Goal: Task Accomplishment & Management: Manage account settings

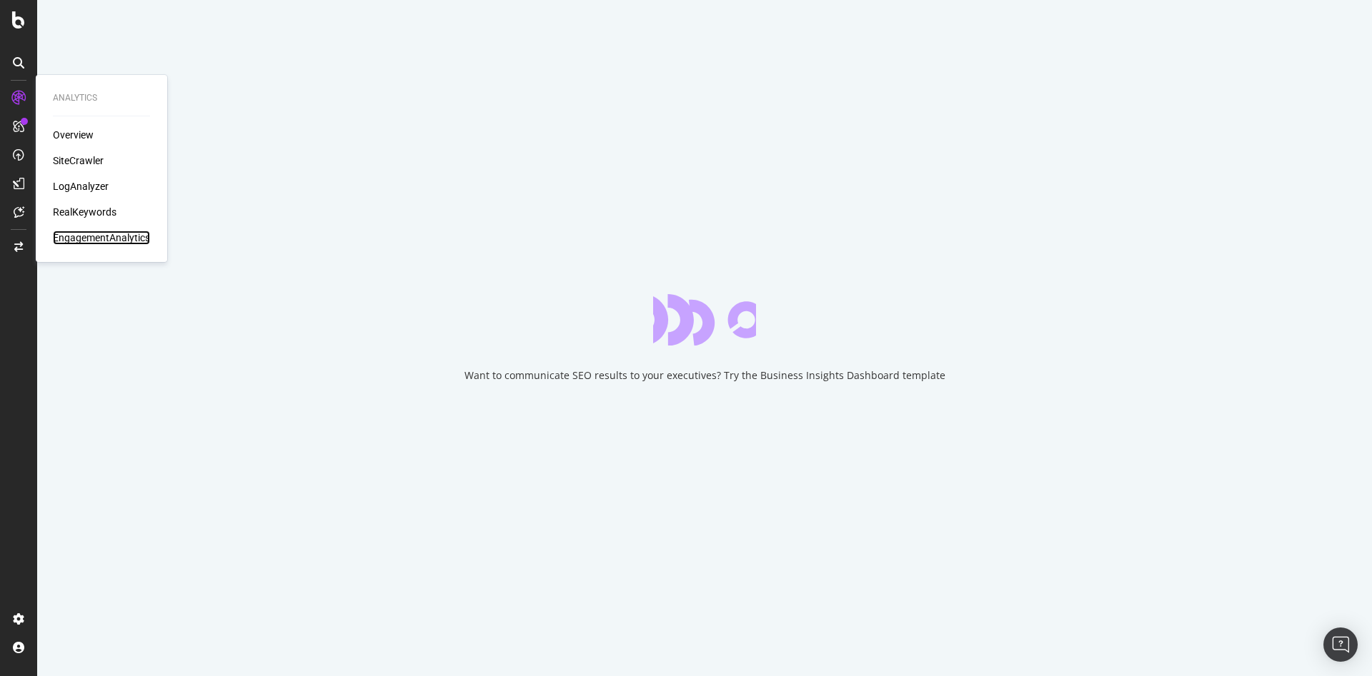
click at [111, 241] on div "EngagementAnalytics" at bounding box center [101, 238] width 97 height 14
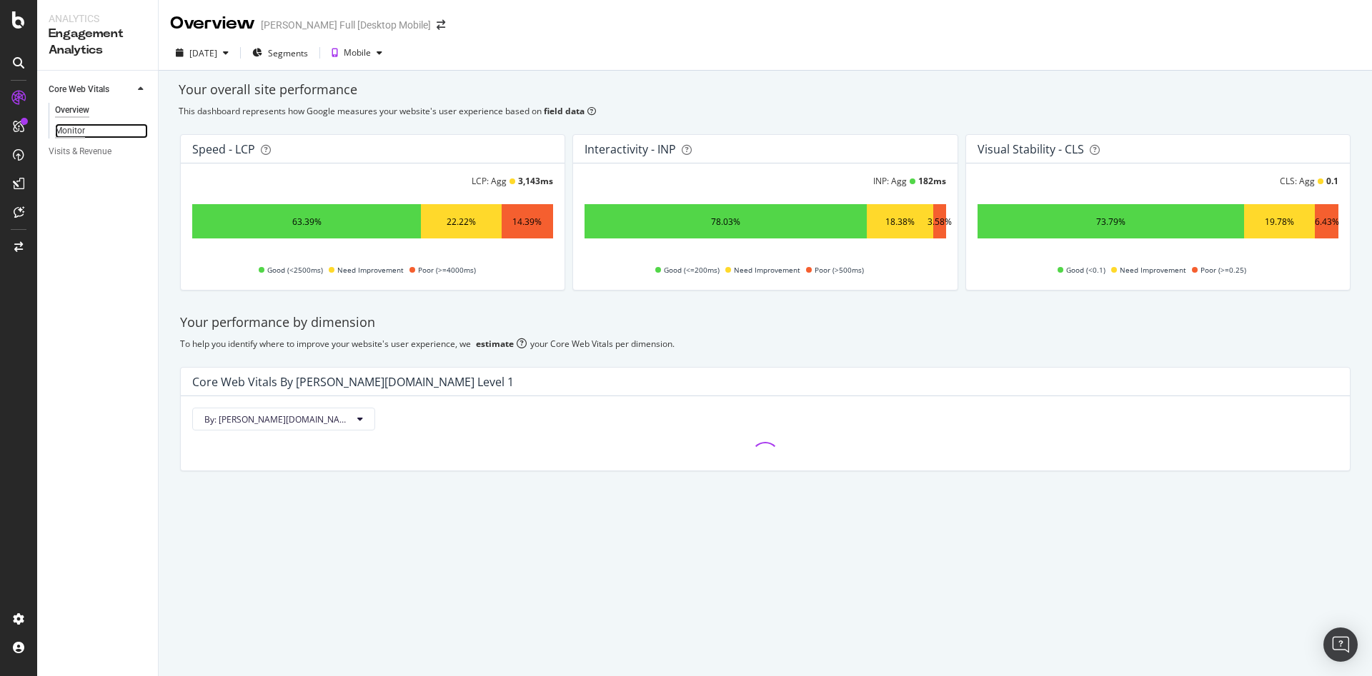
click at [72, 125] on div "Monitor" at bounding box center [70, 131] width 30 height 15
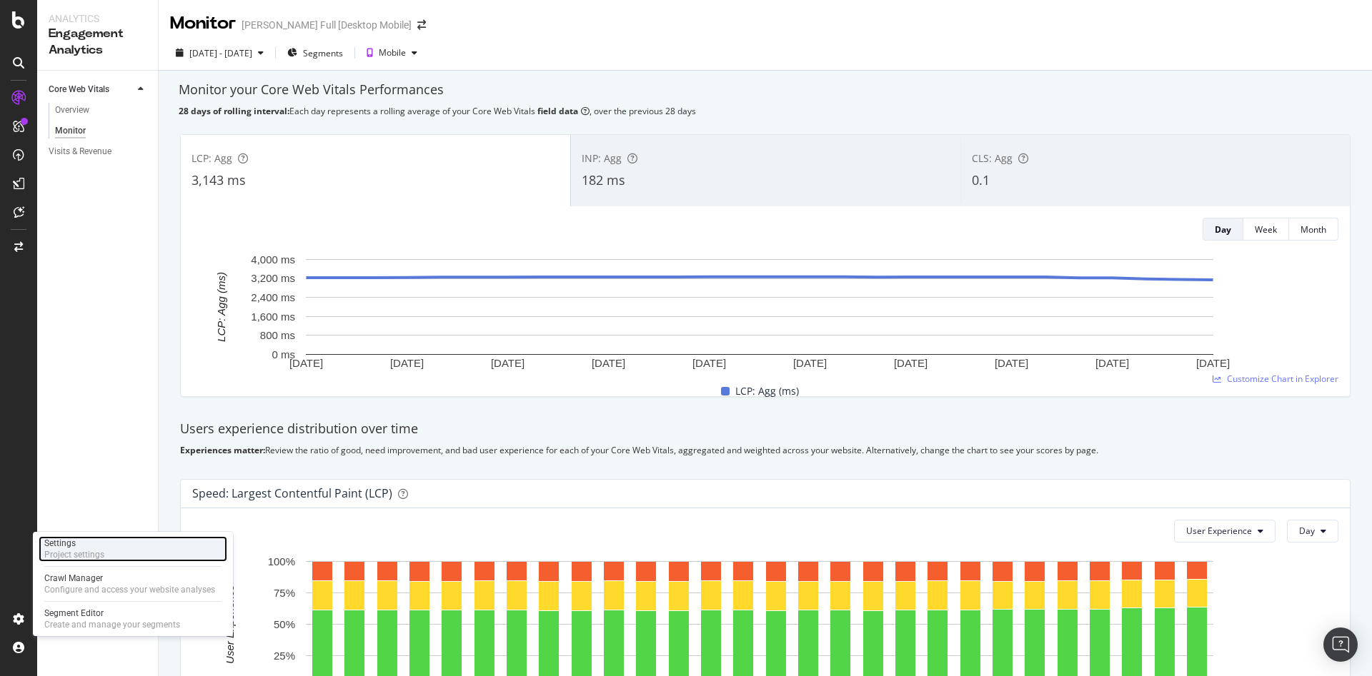
click at [106, 541] on div "Settings Project settings" at bounding box center [133, 549] width 189 height 26
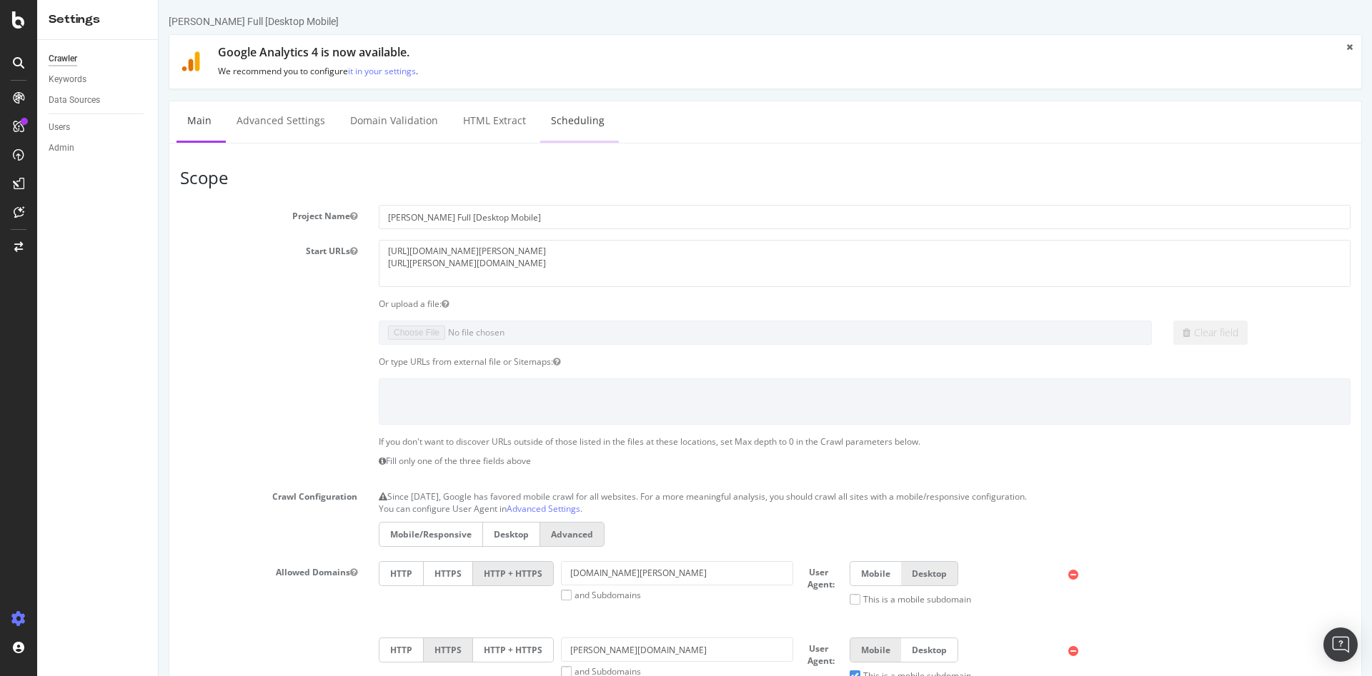
click at [570, 121] on link "Scheduling" at bounding box center [577, 120] width 75 height 39
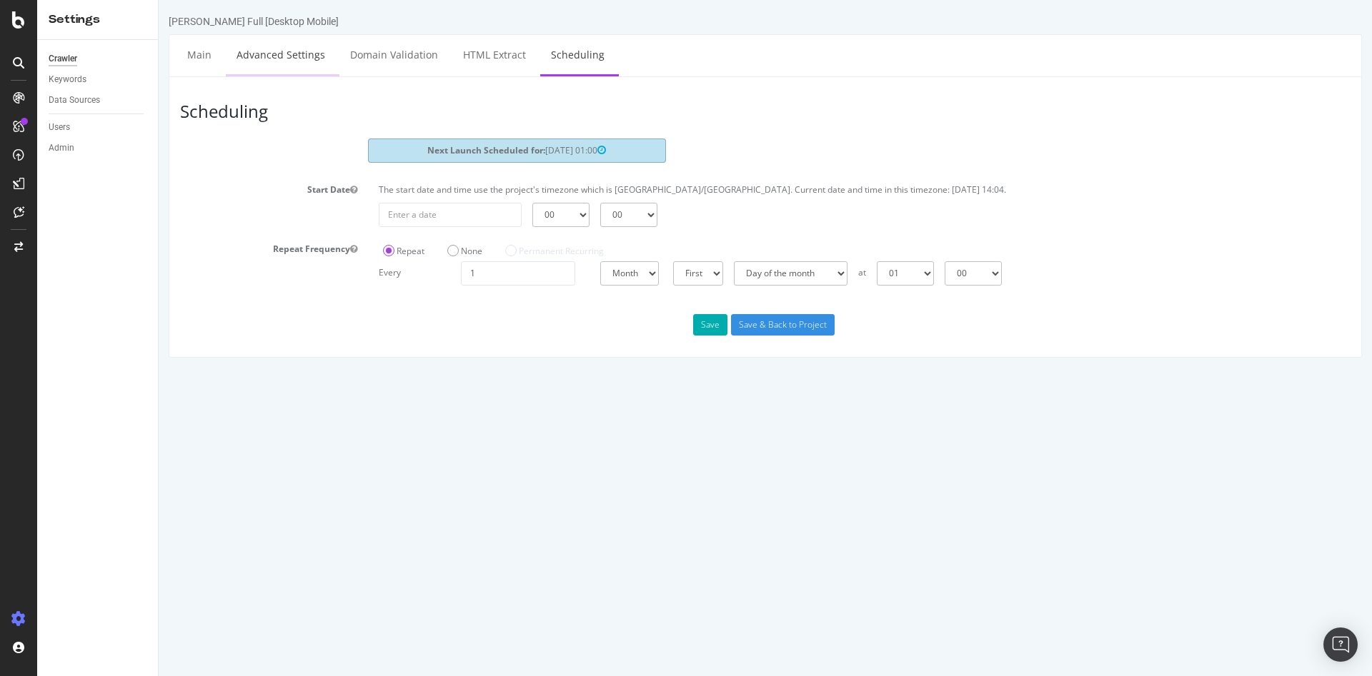
click at [277, 62] on link "Advanced Settings" at bounding box center [281, 54] width 110 height 39
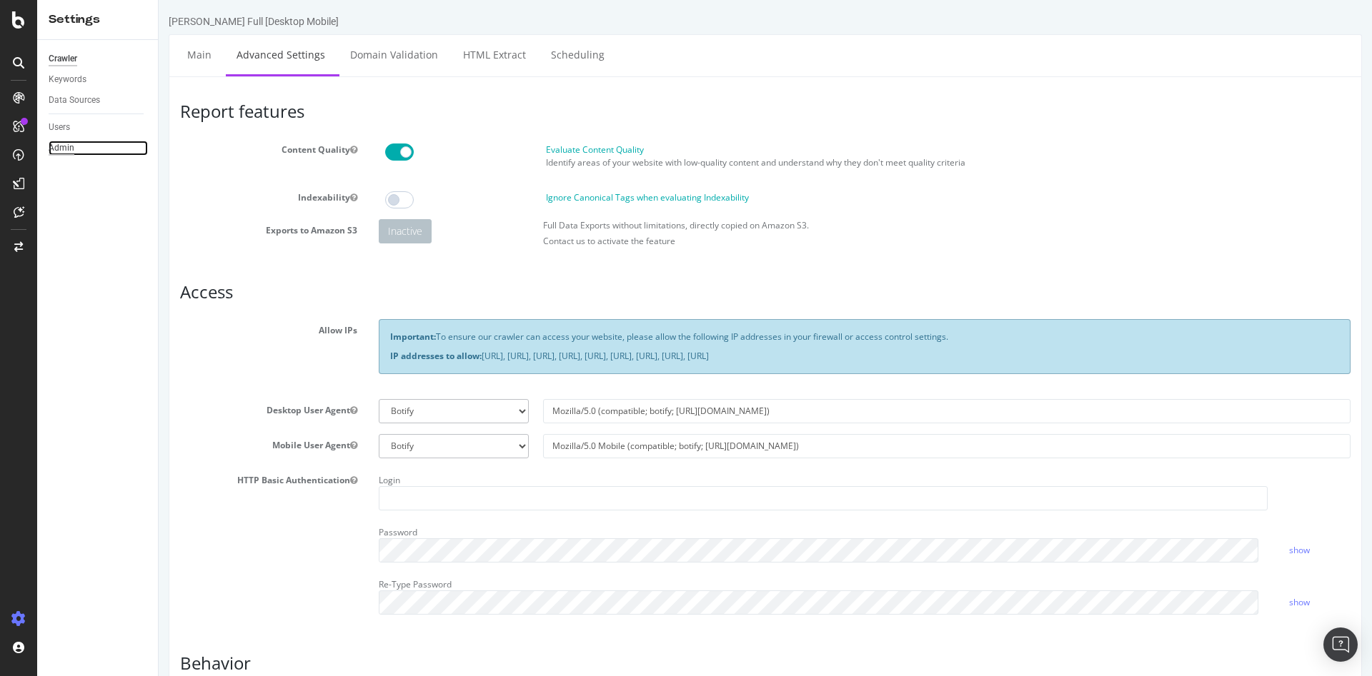
click at [64, 141] on div "Admin" at bounding box center [62, 148] width 26 height 15
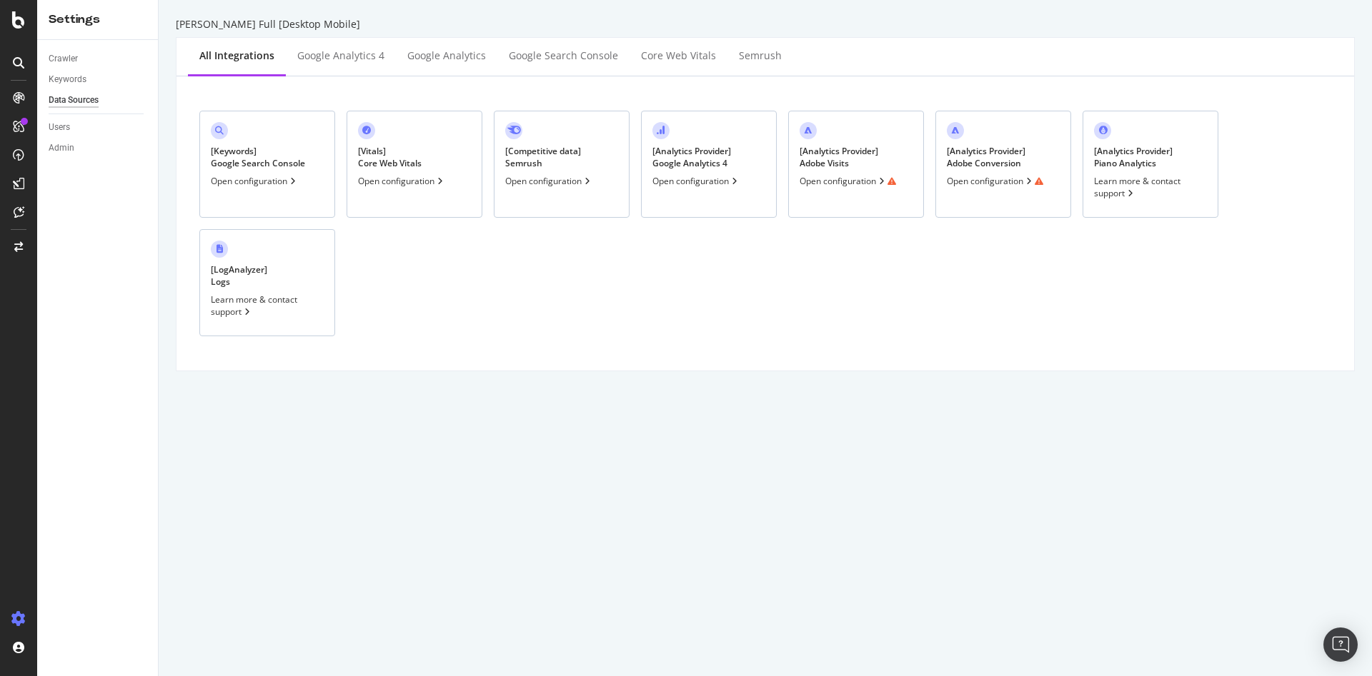
click at [849, 187] on div "Open configuration" at bounding box center [847, 181] width 96 height 12
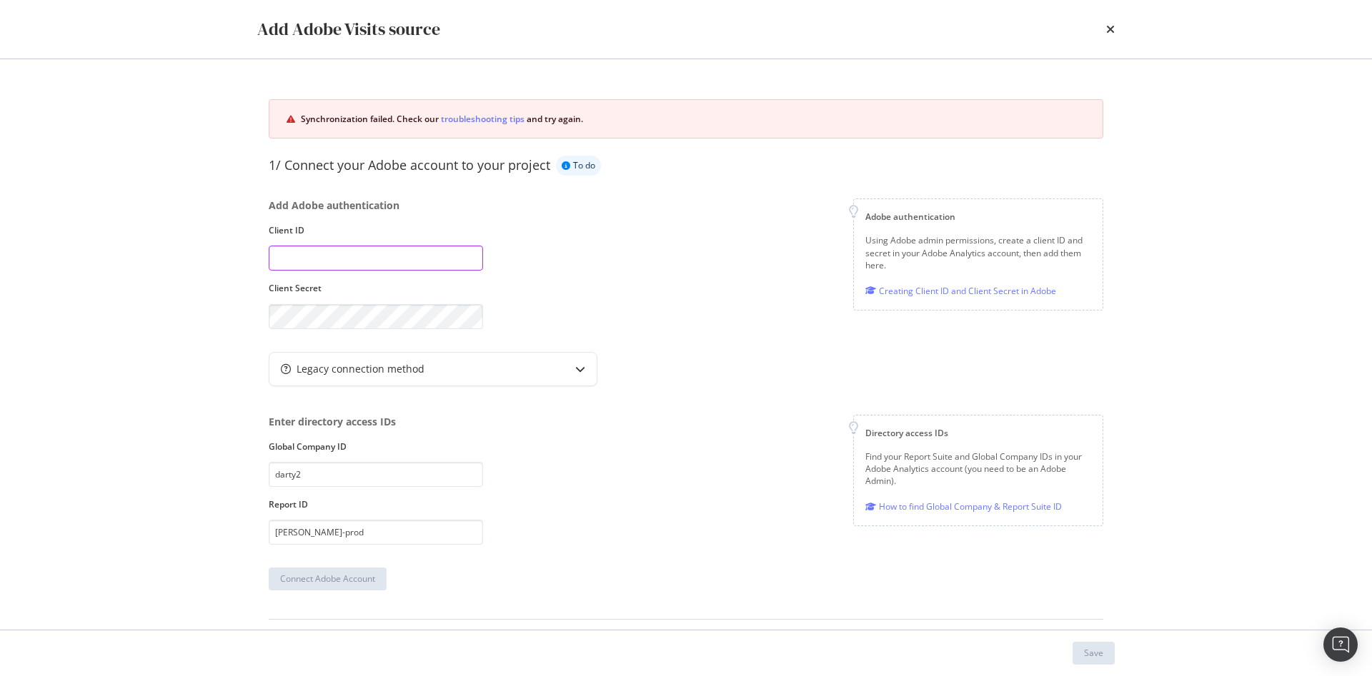
click at [330, 259] on input "modal" at bounding box center [376, 258] width 214 height 25
click at [689, 261] on div "Add Adobe authentication Client ID Client Secret Adobe authentication Using Ado…" at bounding box center [686, 264] width 834 height 130
click at [539, 368] on div "Legacy connection method" at bounding box center [404, 369] width 271 height 14
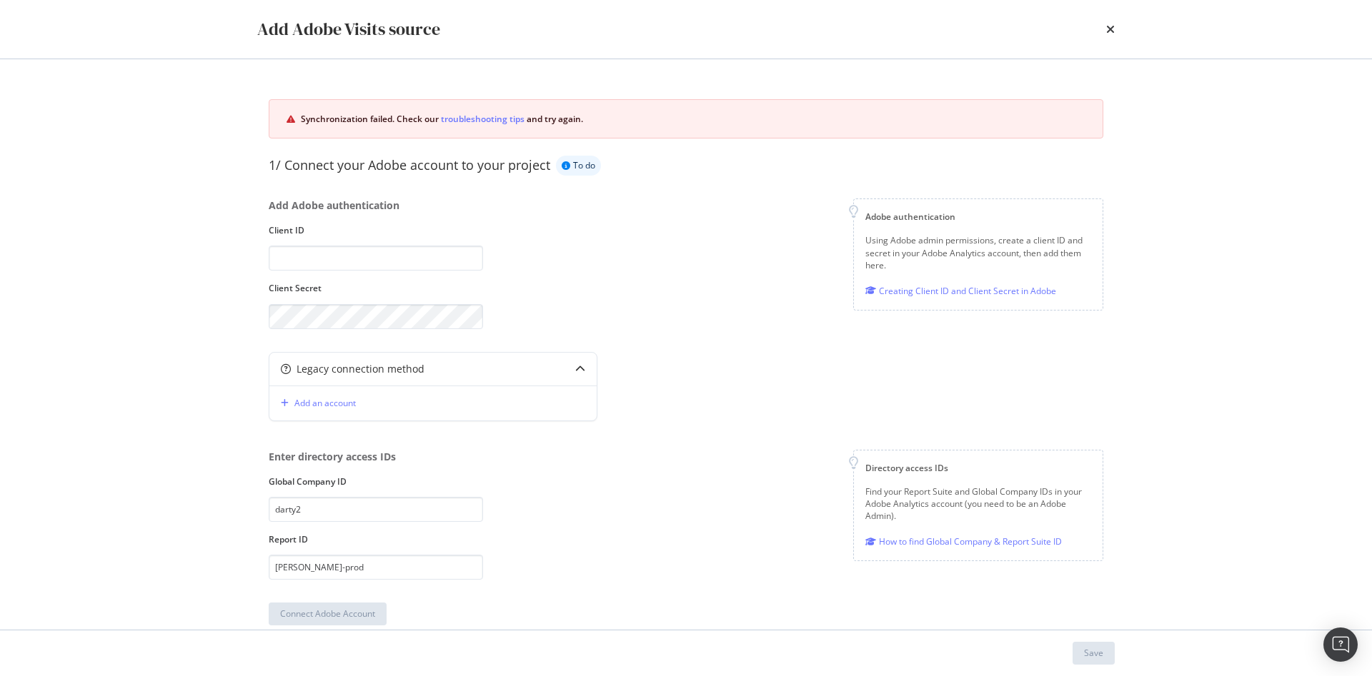
click at [736, 321] on div "Add Adobe authentication Client ID Client Secret Adobe authentication Using Ado…" at bounding box center [686, 264] width 834 height 130
click at [336, 251] on input "modal" at bounding box center [376, 258] width 214 height 25
click at [399, 220] on div "Add Adobe authentication Client ID Client Secret" at bounding box center [376, 264] width 214 height 130
click at [409, 251] on input "modal" at bounding box center [376, 258] width 214 height 25
click at [413, 256] on input "modal" at bounding box center [376, 258] width 214 height 25
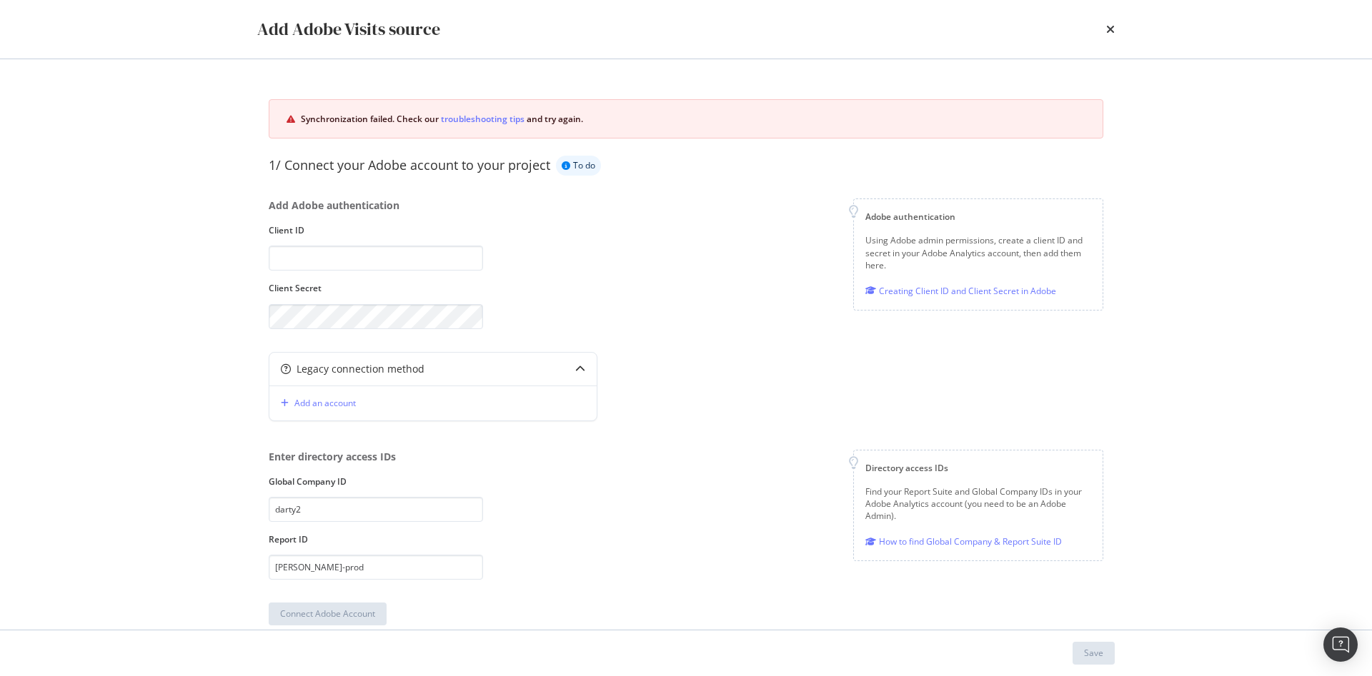
click at [461, 238] on div "Add Adobe authentication Client ID Client Secret" at bounding box center [376, 264] width 214 height 130
click at [733, 316] on div "Add Adobe authentication Client ID Client Secret Adobe authentication Using Ado…" at bounding box center [686, 264] width 834 height 130
click at [498, 483] on div "Enter directory access IDs Global Company ID darty2 Report ID darty-prod Direct…" at bounding box center [686, 515] width 834 height 130
click at [387, 266] on input "modal" at bounding box center [376, 258] width 214 height 25
click at [509, 233] on div "Add Adobe authentication Client ID Client Secret Adobe authentication Using Ado…" at bounding box center [686, 264] width 834 height 130
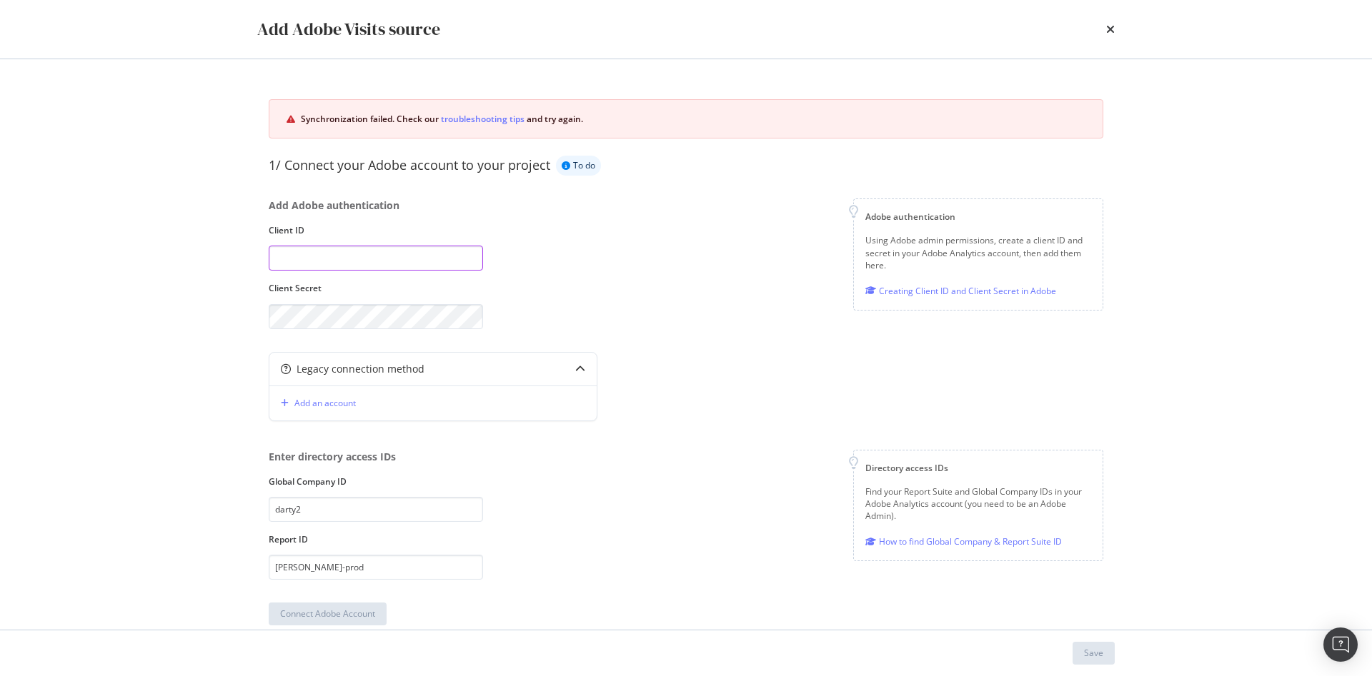
click at [321, 262] on input "modal" at bounding box center [376, 258] width 214 height 25
click at [207, 289] on div "Add Adobe Visits source Synchronization failed. Check our troubleshooting tips …" at bounding box center [686, 338] width 1372 height 676
click at [371, 252] on input "modal" at bounding box center [376, 258] width 214 height 25
click at [306, 258] on input "modal" at bounding box center [376, 258] width 214 height 25
click at [446, 230] on label "Client ID" at bounding box center [376, 230] width 214 height 12
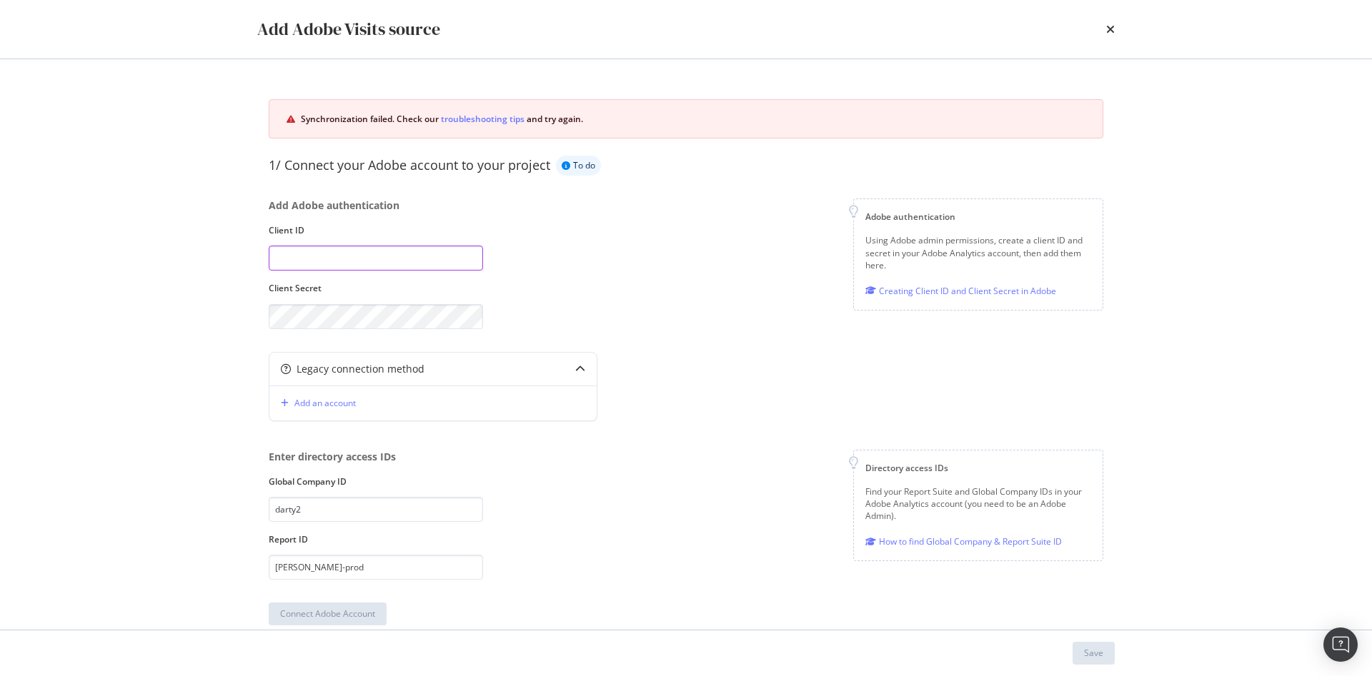
click at [326, 258] on input "modal" at bounding box center [376, 258] width 214 height 25
click at [98, 395] on div "Add Adobe Visits source Synchronization failed. Check our troubleshooting tips …" at bounding box center [686, 338] width 1372 height 676
click at [395, 260] on input "modal" at bounding box center [376, 258] width 214 height 25
paste input "e7b3c09c65b64950973c7e7b24d5e8c9"
type input "e7b3c09c65b64950973c7e7b24d5e8c9"
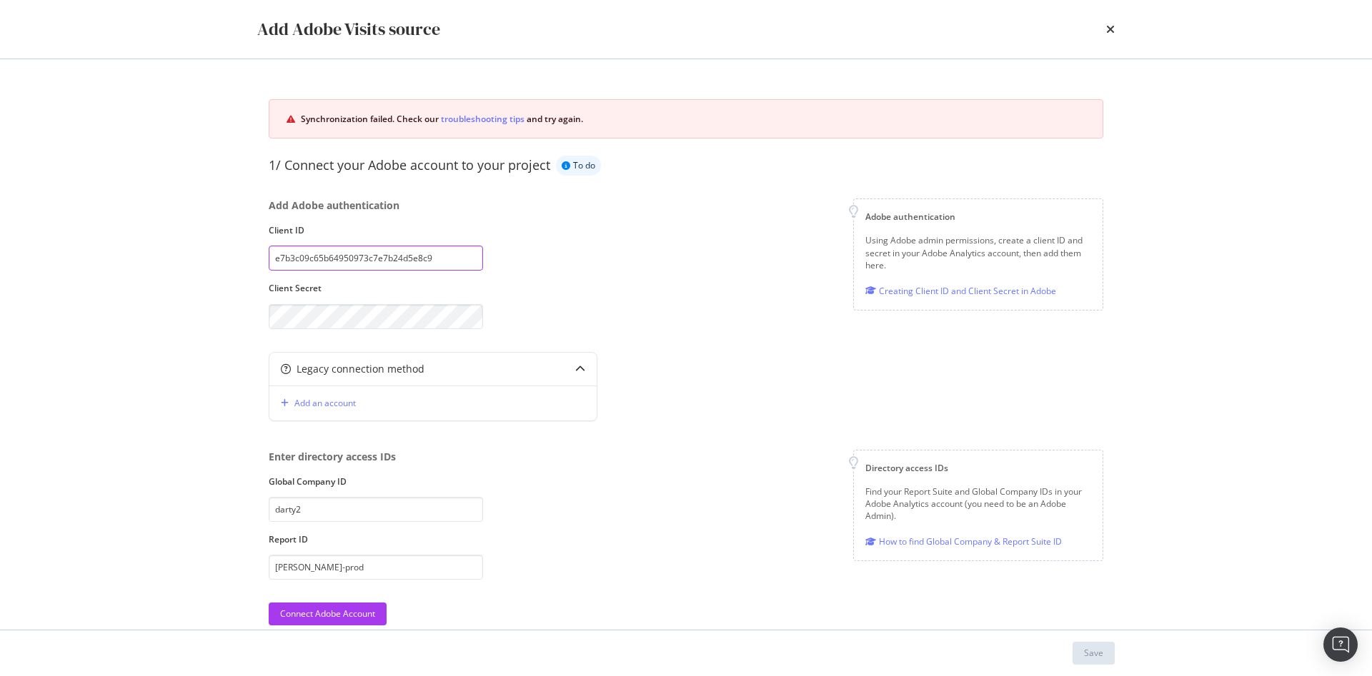
drag, startPoint x: 437, startPoint y: 256, endPoint x: 161, endPoint y: 245, distance: 276.7
click at [161, 245] on div "Add Adobe Visits source Synchronization failed. Check our troubleshooting tips …" at bounding box center [686, 338] width 1372 height 676
drag, startPoint x: 331, startPoint y: 289, endPoint x: 239, endPoint y: 287, distance: 91.4
click at [239, 287] on div "Synchronization failed. Check our troubleshooting tips and try again. 1/ Connec…" at bounding box center [686, 344] width 914 height 571
click at [115, 322] on div "Add Adobe Visits source Synchronization failed. Check our troubleshooting tips …" at bounding box center [686, 338] width 1372 height 676
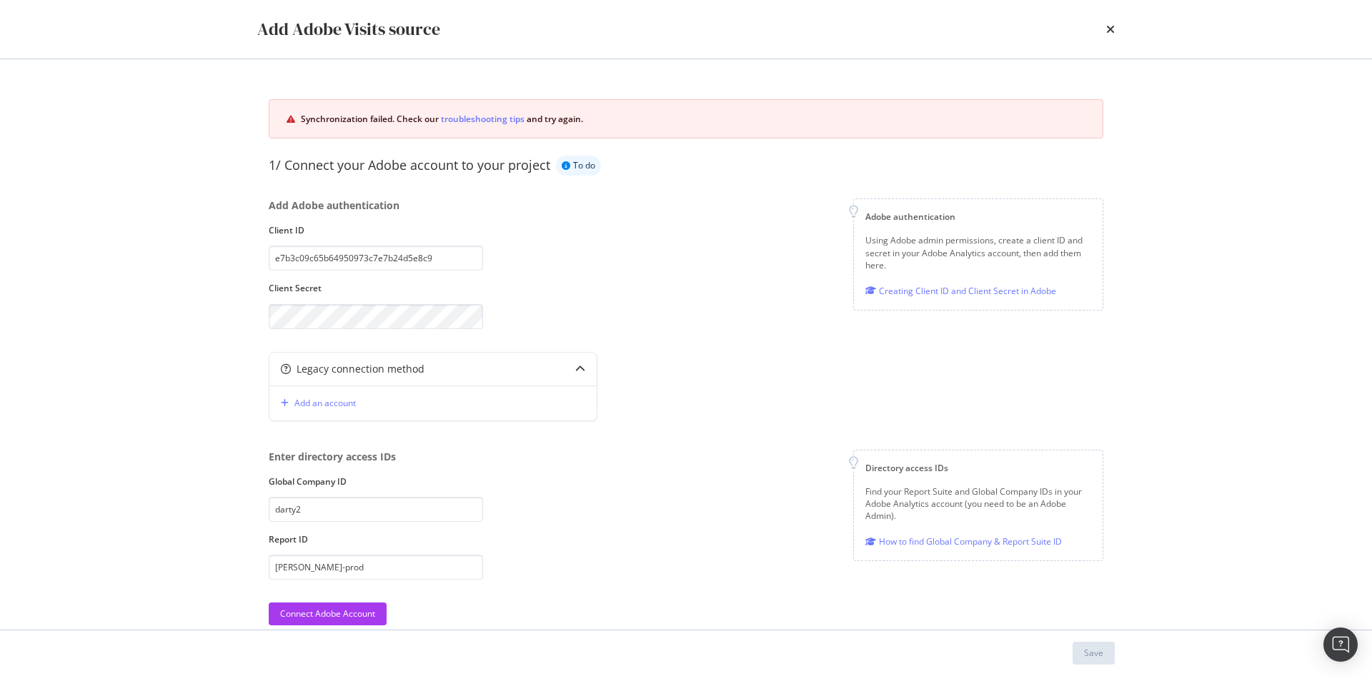
click at [633, 323] on div "Add Adobe authentication Client ID e7b3c09c65b64950973c7e7b24d5e8c9 Client Secr…" at bounding box center [686, 264] width 834 height 130
click at [379, 504] on input "darty2" at bounding box center [376, 509] width 214 height 25
click at [333, 562] on input "darty-prod" at bounding box center [376, 567] width 214 height 25
click at [326, 501] on input "darty2" at bounding box center [376, 509] width 214 height 25
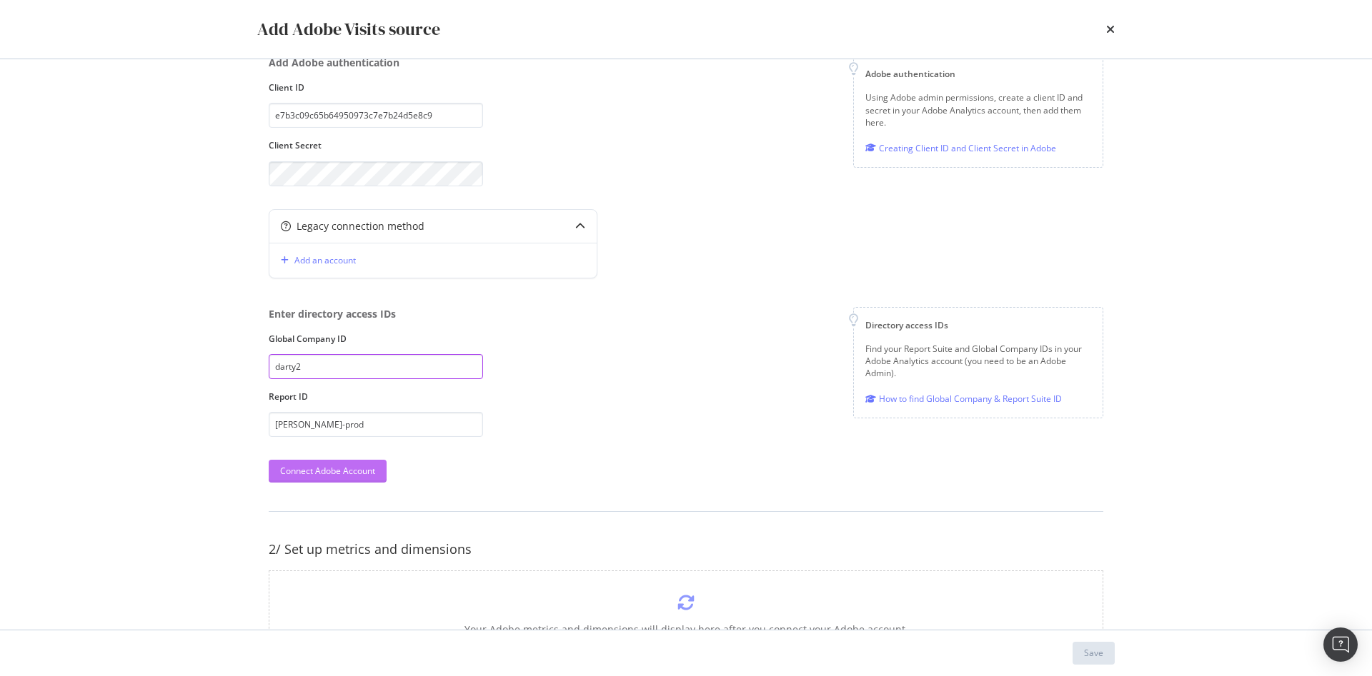
scroll to position [214, 0]
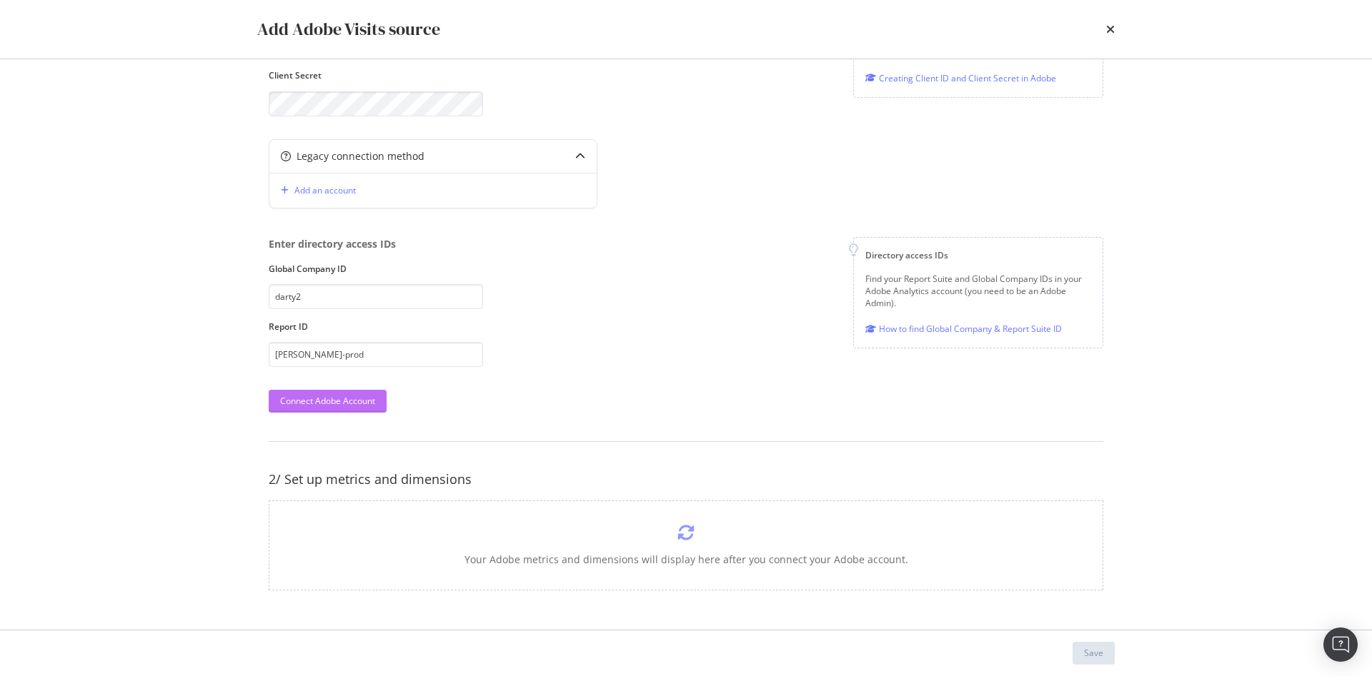
click at [344, 402] on div "Connect Adobe Account" at bounding box center [327, 401] width 95 height 12
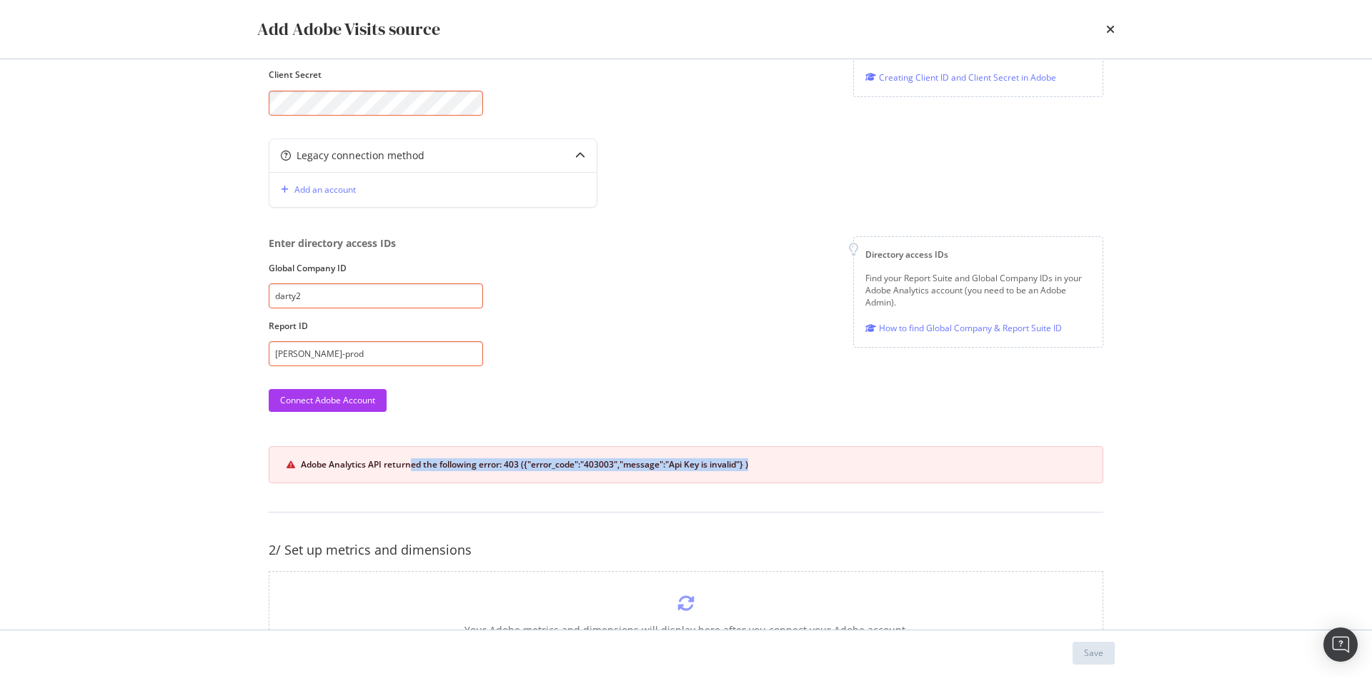
drag, startPoint x: 412, startPoint y: 464, endPoint x: 784, endPoint y: 484, distance: 372.7
click at [784, 484] on div "Synchronization failed. Check our troubleshooting tips and try again. 1/ Connec…" at bounding box center [685, 273] width 857 height 798
click at [715, 467] on div "Adobe Analytics API returned the following error: 403 ({"error_code":"403003","…" at bounding box center [693, 465] width 784 height 13
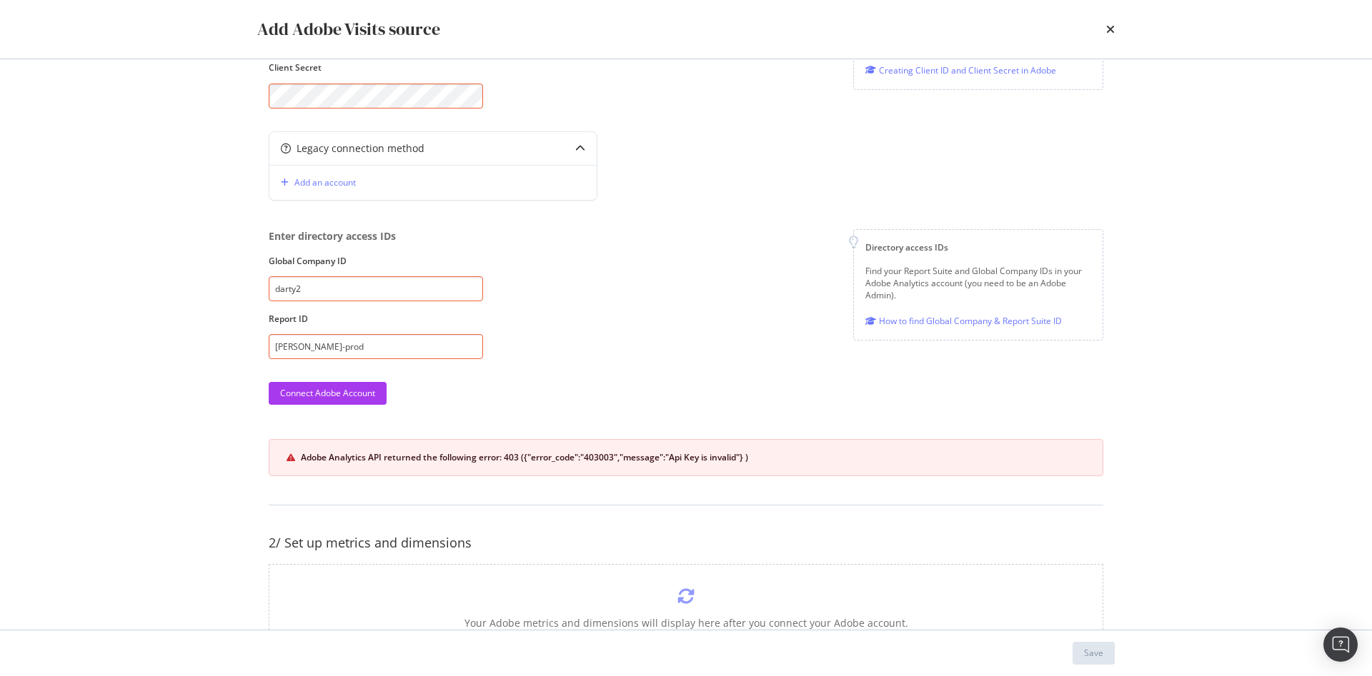
scroll to position [285, 0]
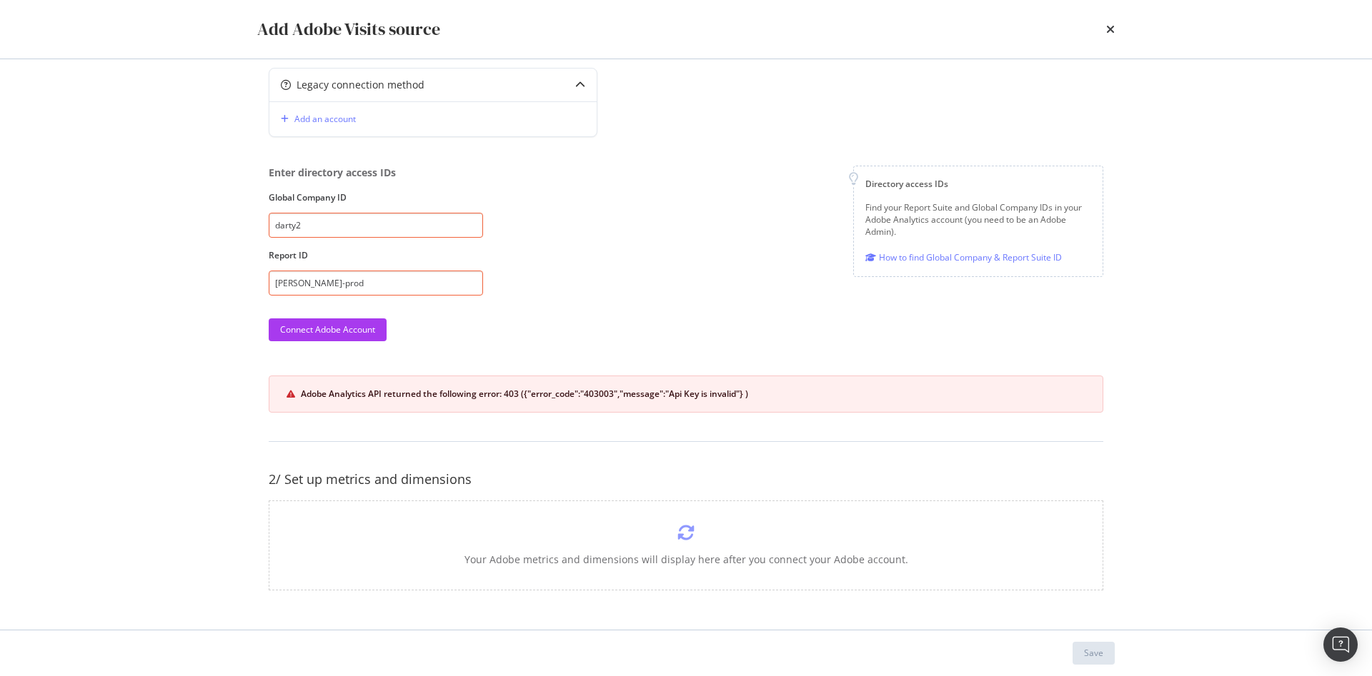
click at [341, 236] on input "darty2" at bounding box center [376, 225] width 214 height 25
drag, startPoint x: 300, startPoint y: 392, endPoint x: 744, endPoint y: 406, distance: 444.5
click at [744, 406] on div "Adobe Analytics API returned the following error: 403 ({"error_code":"403003","…" at bounding box center [686, 394] width 834 height 37
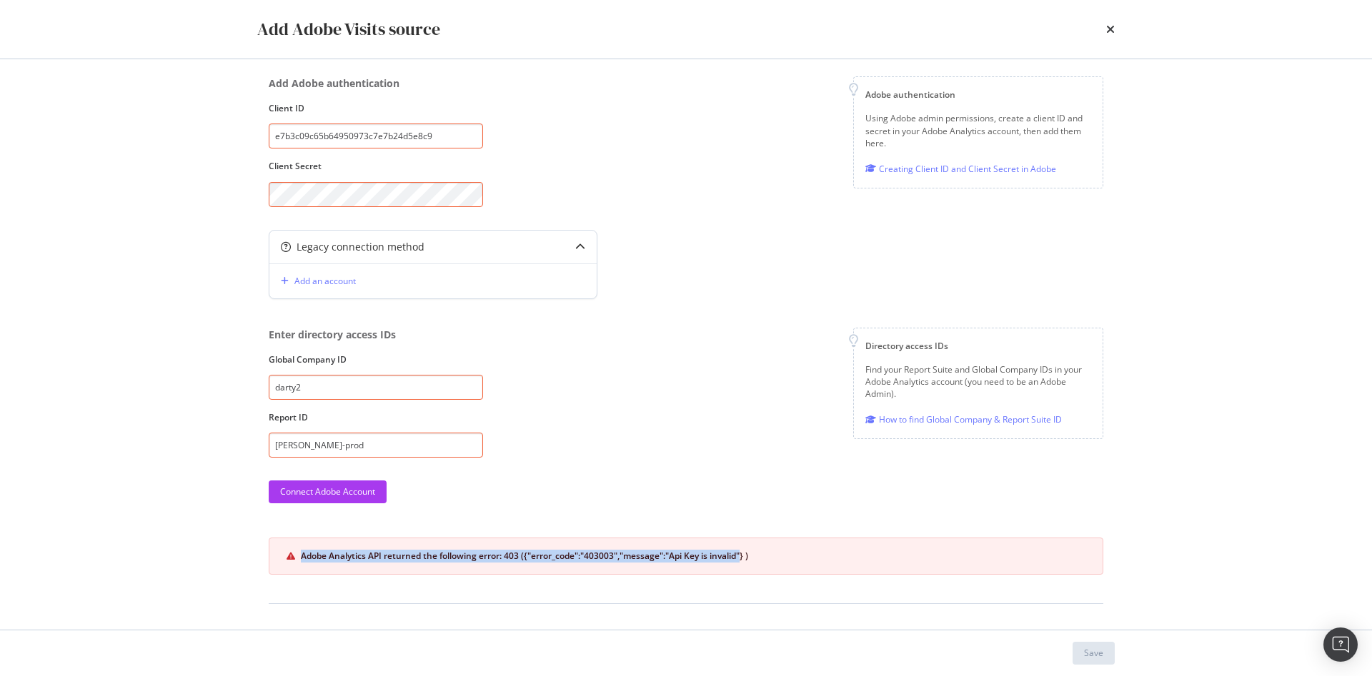
scroll to position [0, 0]
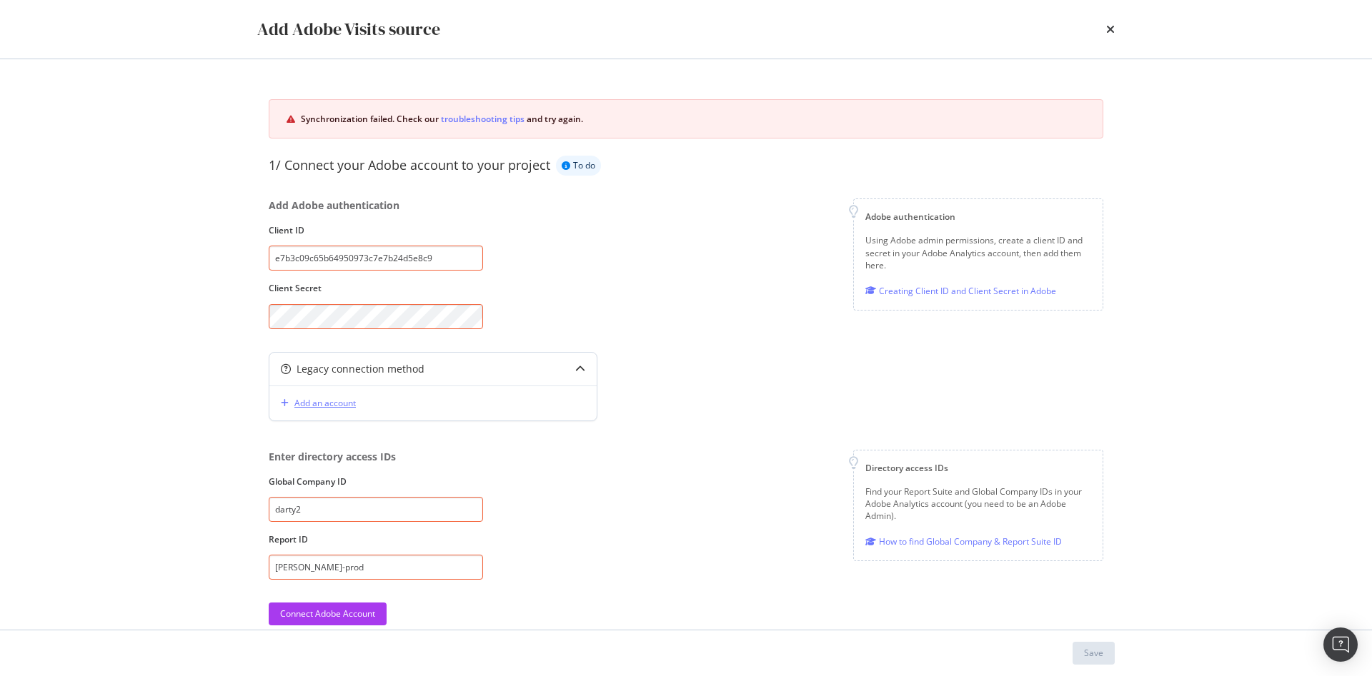
click at [299, 402] on div "Add an account" at bounding box center [324, 403] width 61 height 12
type input "darty2"
type input "darty-prod"
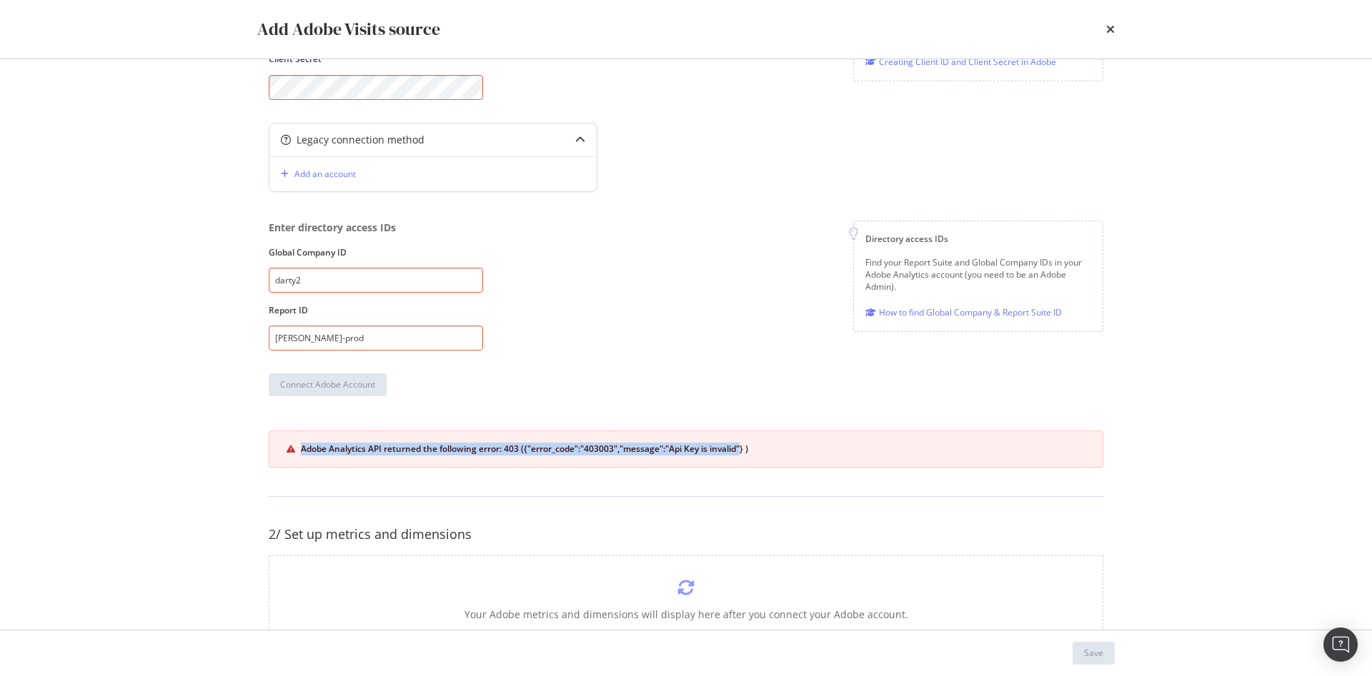
scroll to position [285, 0]
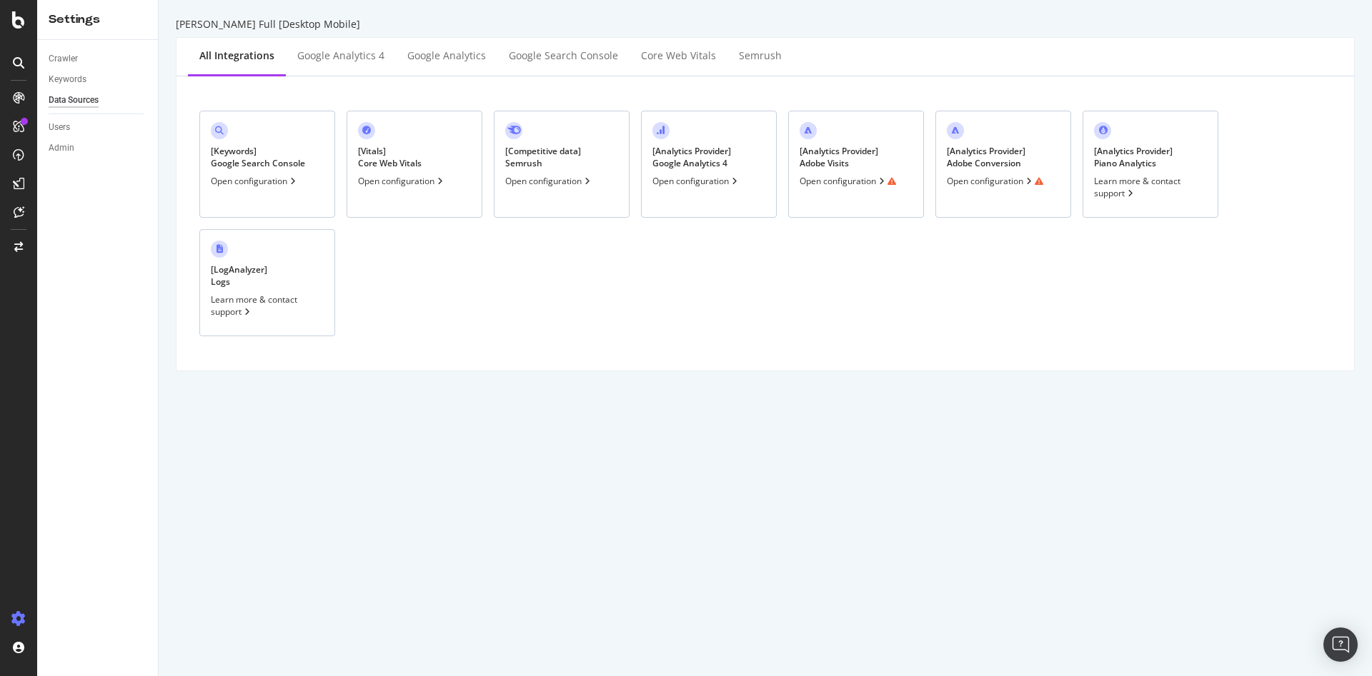
click at [844, 183] on div "Open configuration" at bounding box center [847, 181] width 96 height 12
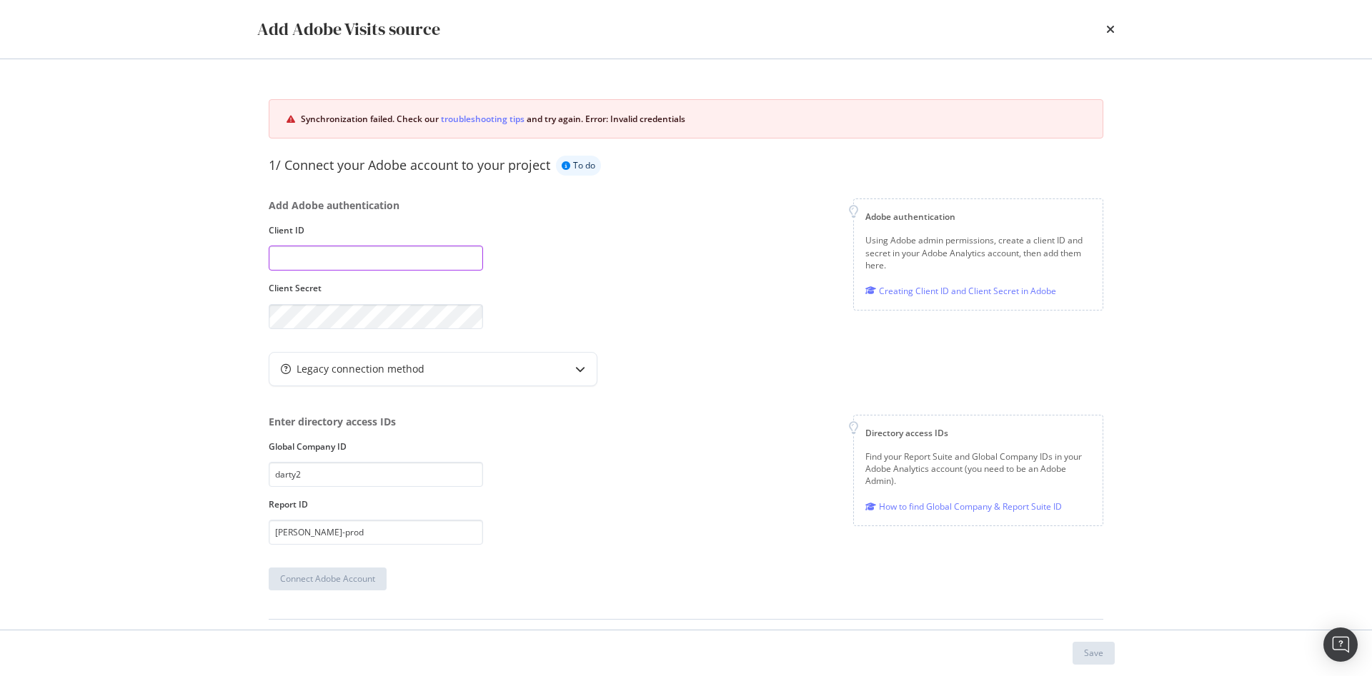
click at [302, 258] on input "modal" at bounding box center [376, 258] width 214 height 25
drag, startPoint x: 762, startPoint y: 676, endPoint x: 902, endPoint y: 669, distance: 140.2
click at [902, 669] on div "Save" at bounding box center [686, 654] width 914 height 46
click at [360, 244] on div "Add Adobe authentication Client ID matthieu-cocteau Client Secret" at bounding box center [376, 264] width 214 height 130
click at [361, 258] on input "matthieu-cocteau" at bounding box center [376, 258] width 214 height 25
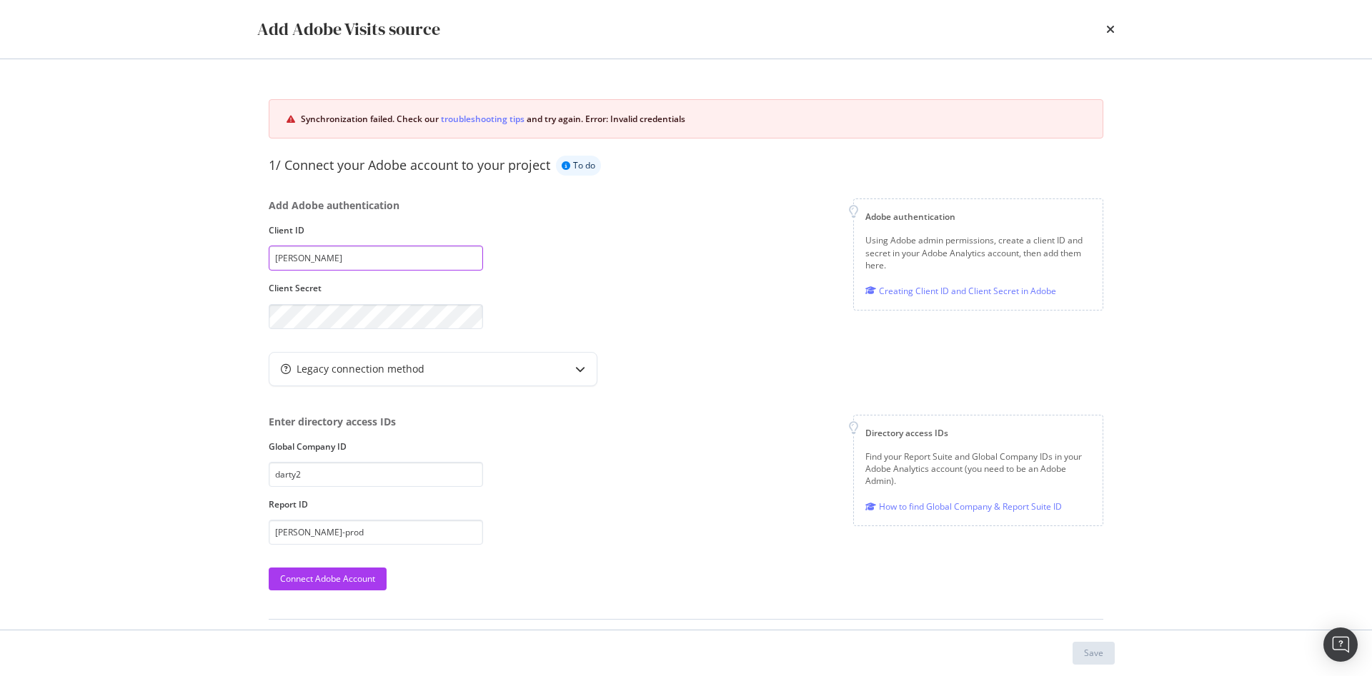
paste input "e7b3c09c65b64950973c7e7b24d5e8c9"
type input "e7b3c09c65b64950973c7e7b24d5e8c9"
click at [594, 499] on div "Enter directory access IDs Global Company ID darty2 Report ID darty-prod Direct…" at bounding box center [686, 480] width 834 height 130
click at [386, 472] on input "darty2" at bounding box center [376, 474] width 214 height 25
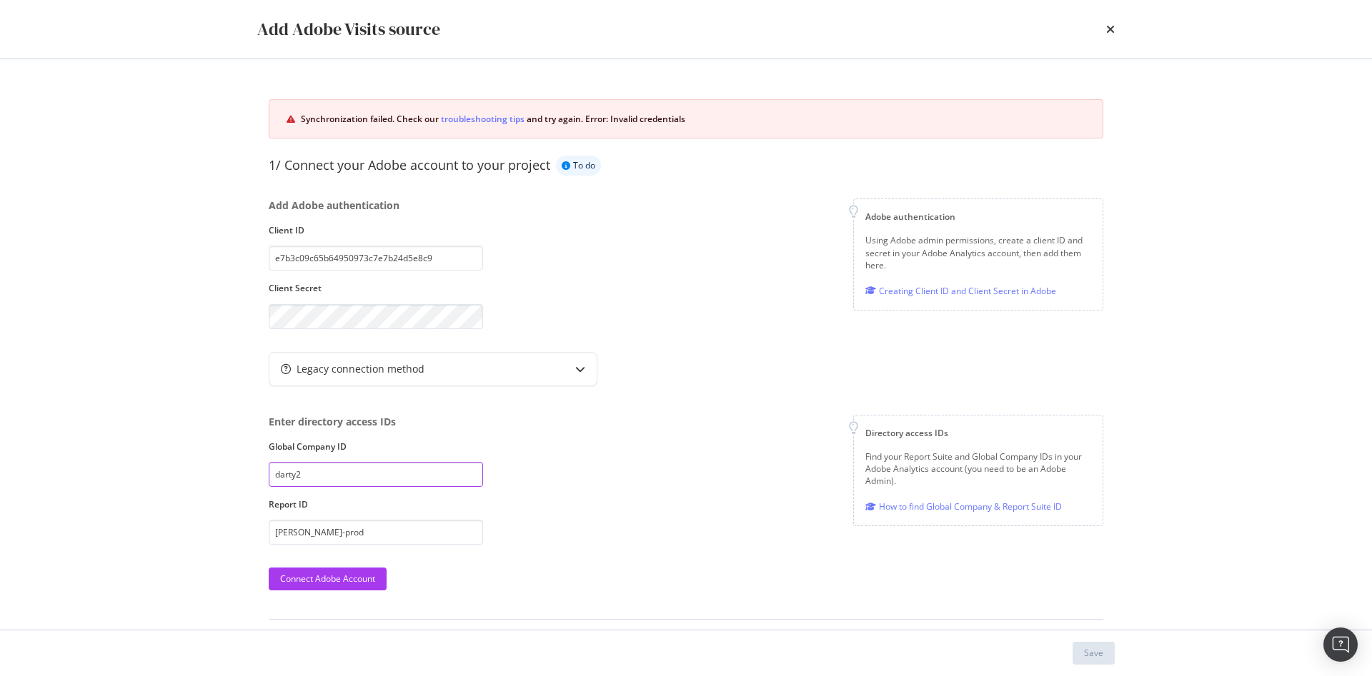
click at [386, 472] on input "darty2" at bounding box center [376, 474] width 214 height 25
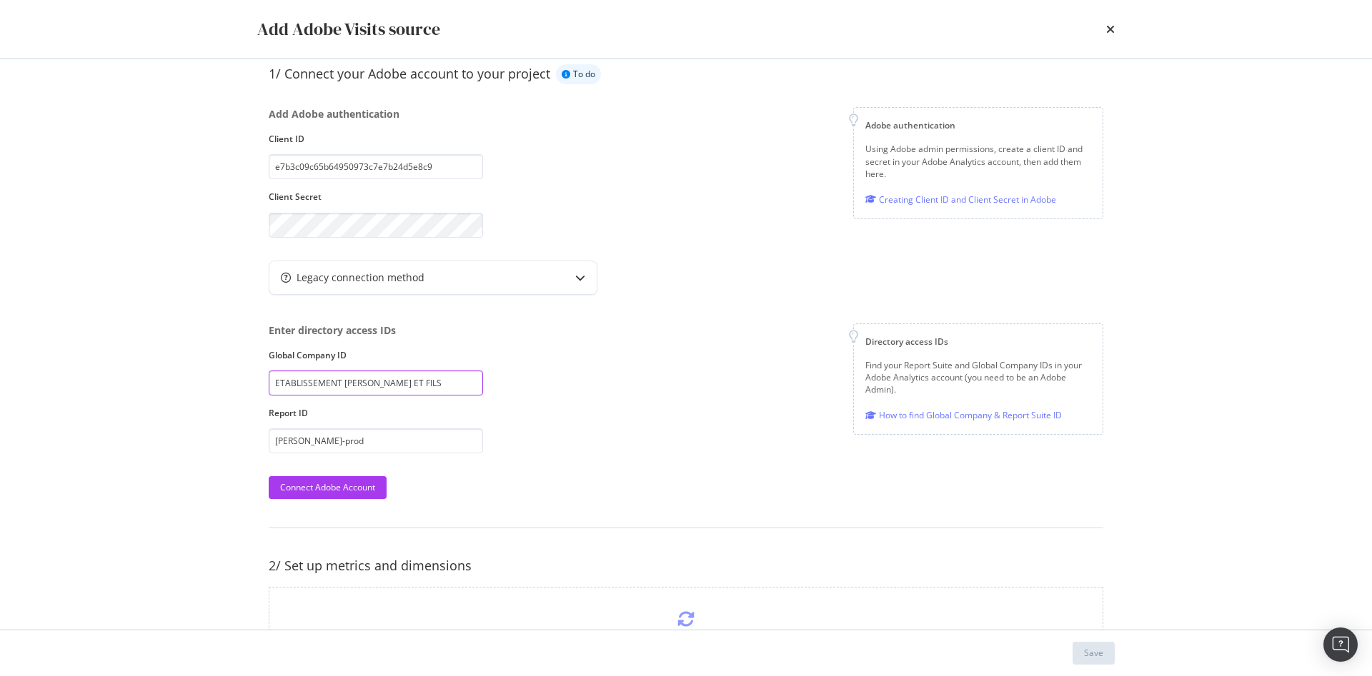
scroll to position [179, 0]
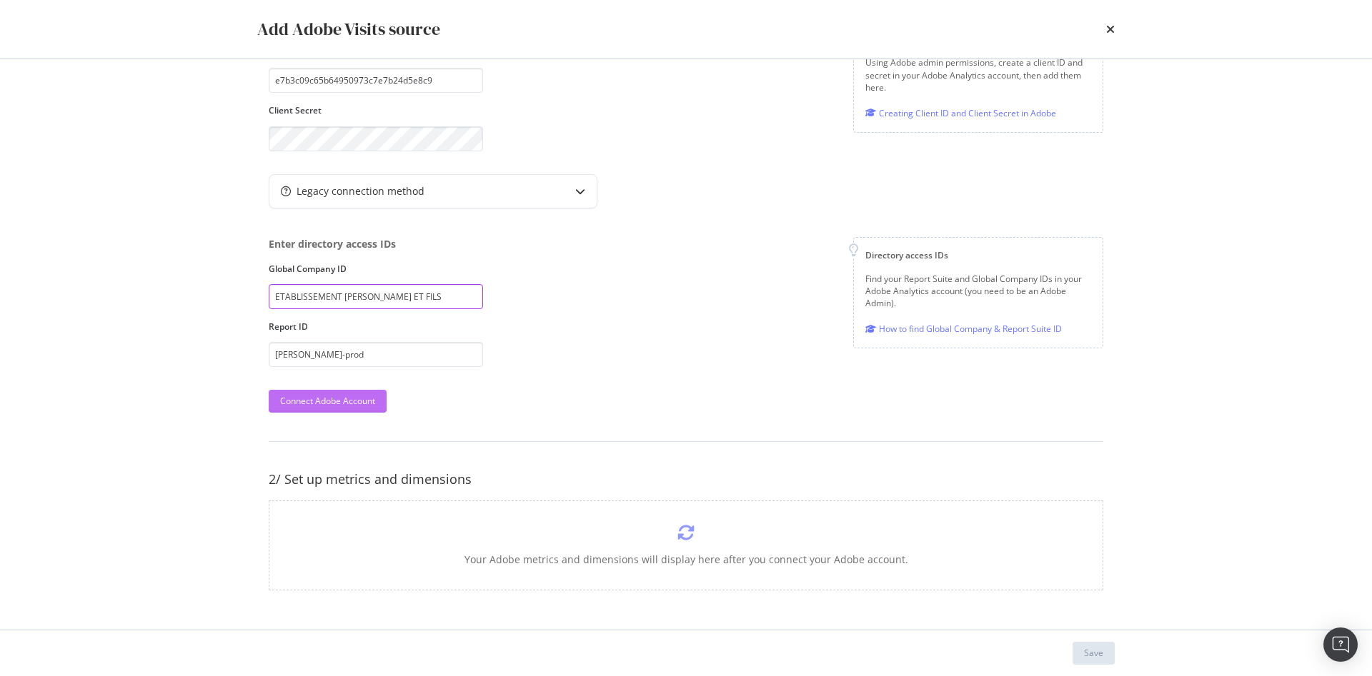
type input "ETABLISSEMENT DARTY ET FILS"
click at [344, 404] on div "Connect Adobe Account" at bounding box center [327, 401] width 95 height 12
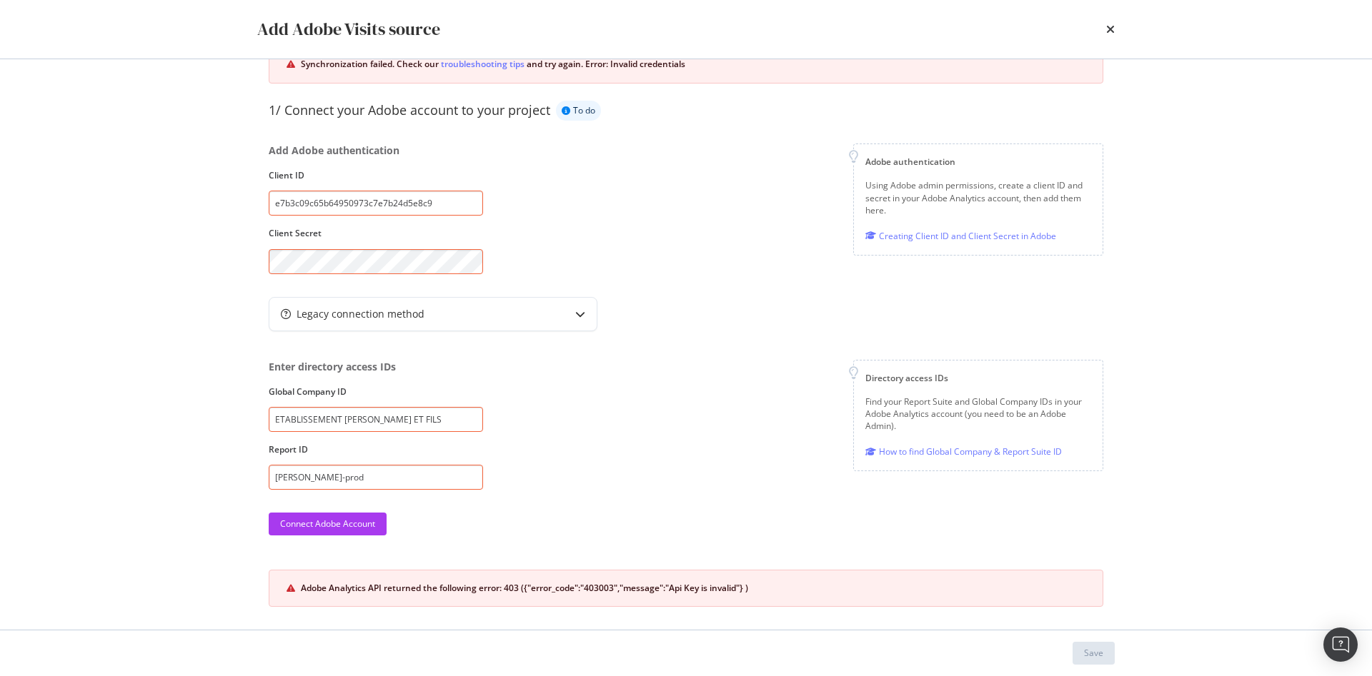
scroll to position [50, 0]
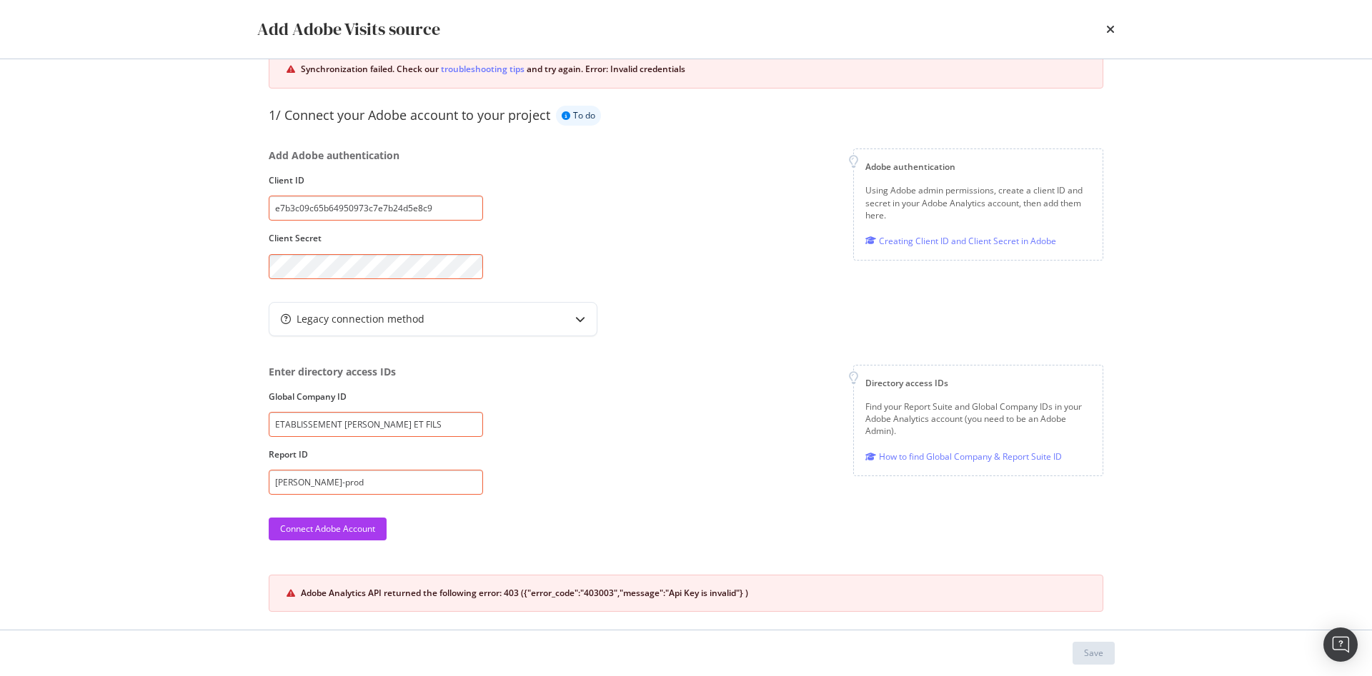
click at [651, 283] on div "1/ Connect your Adobe account to your project To do Add Adobe authentication Cl…" at bounding box center [686, 359] width 834 height 506
click at [362, 532] on div "Connect Adobe Account" at bounding box center [327, 529] width 95 height 12
click at [336, 477] on input "darty-prod" at bounding box center [376, 482] width 214 height 25
click at [421, 421] on input "ETABLISSEMENT DARTY ET FILS" at bounding box center [376, 424] width 214 height 25
click at [336, 476] on input "darty-prod" at bounding box center [376, 482] width 214 height 25
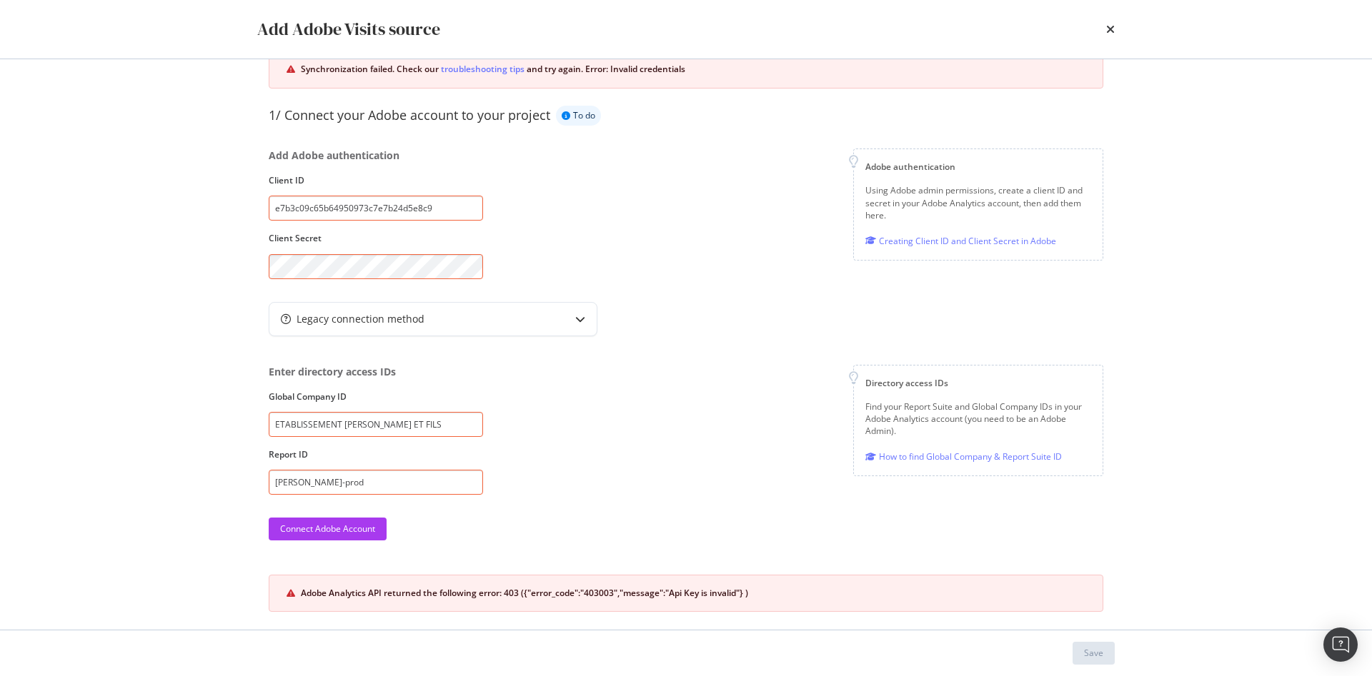
click at [536, 461] on div "Enter directory access IDs Global Company ID ETABLISSEMENT DARTY ET FILS Report…" at bounding box center [686, 430] width 834 height 130
click at [1109, 28] on icon "times" at bounding box center [1110, 29] width 9 height 11
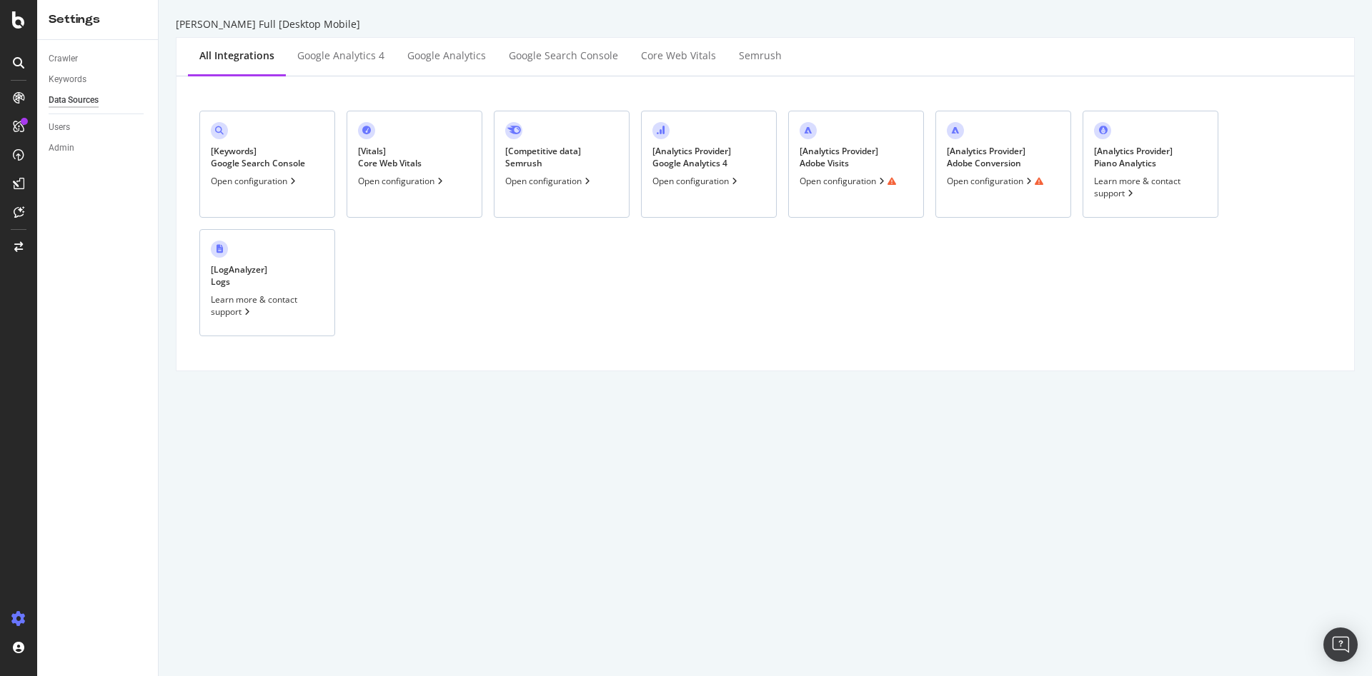
click at [1010, 185] on div "Open configuration" at bounding box center [995, 181] width 96 height 12
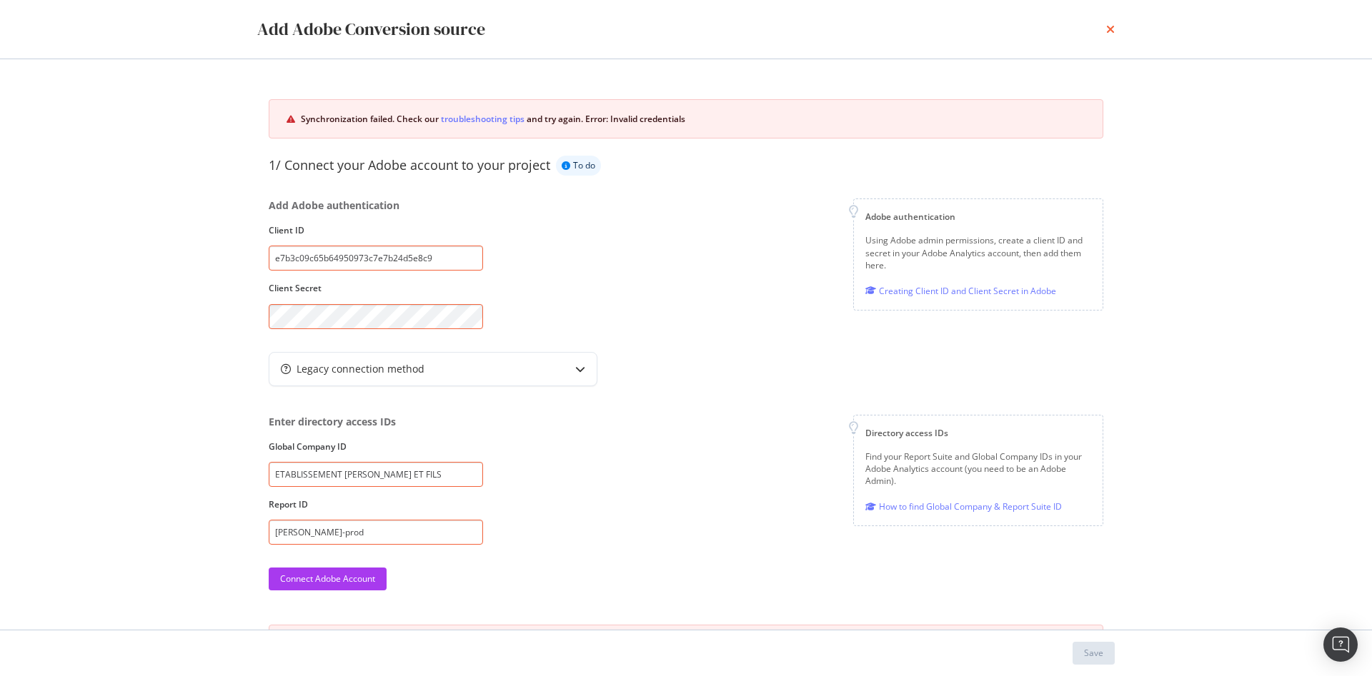
click at [1110, 32] on icon "times" at bounding box center [1110, 29] width 9 height 11
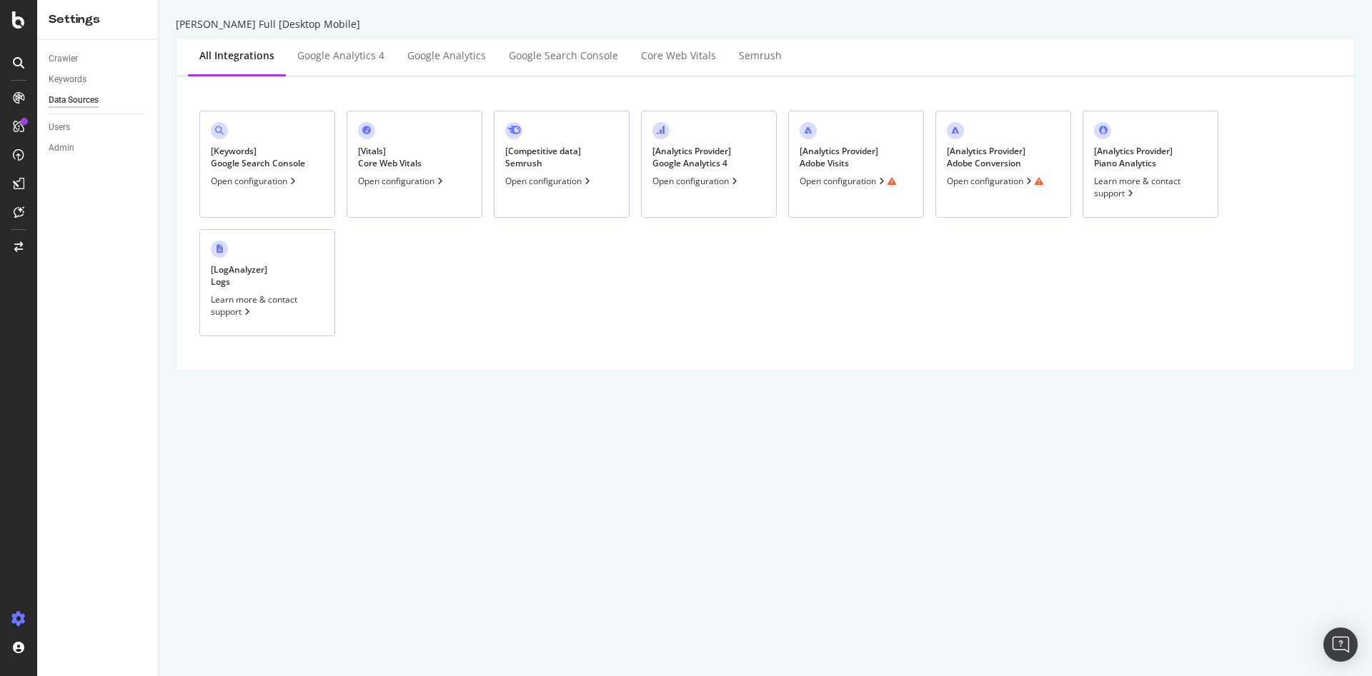
click at [839, 184] on div "Open configuration" at bounding box center [847, 181] width 96 height 12
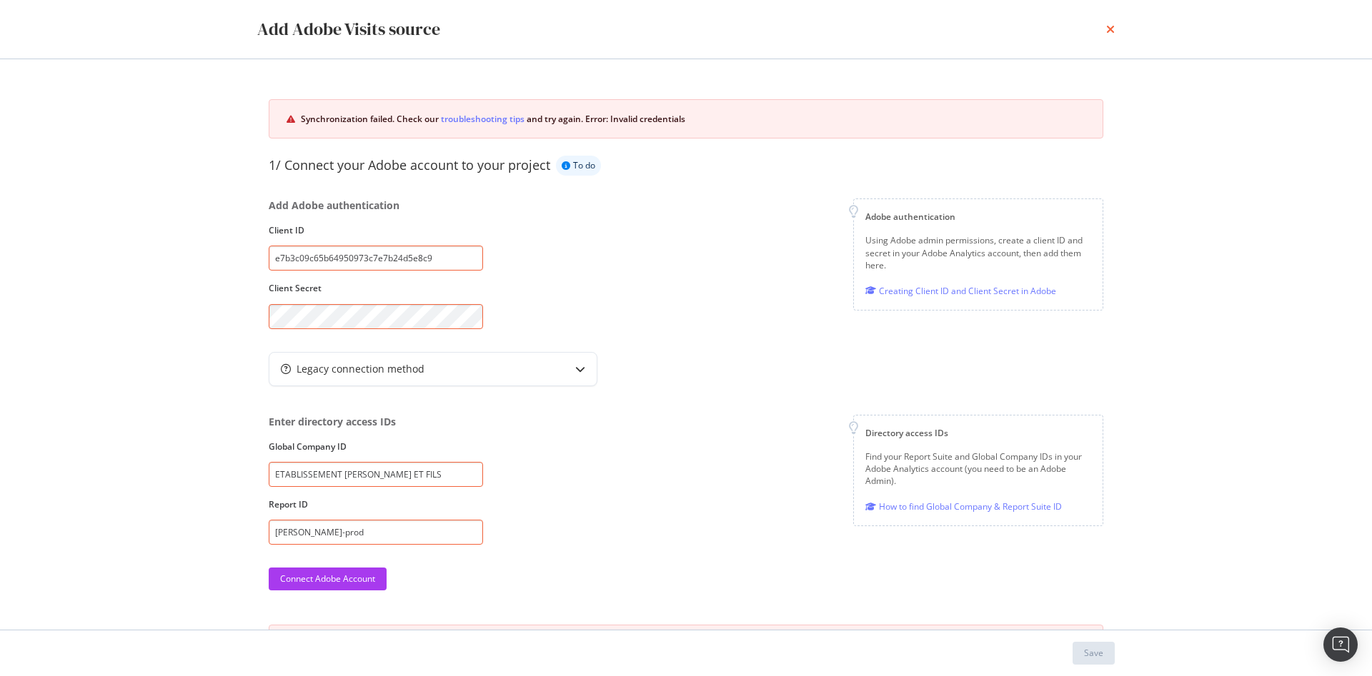
click at [1107, 31] on icon "times" at bounding box center [1110, 29] width 9 height 11
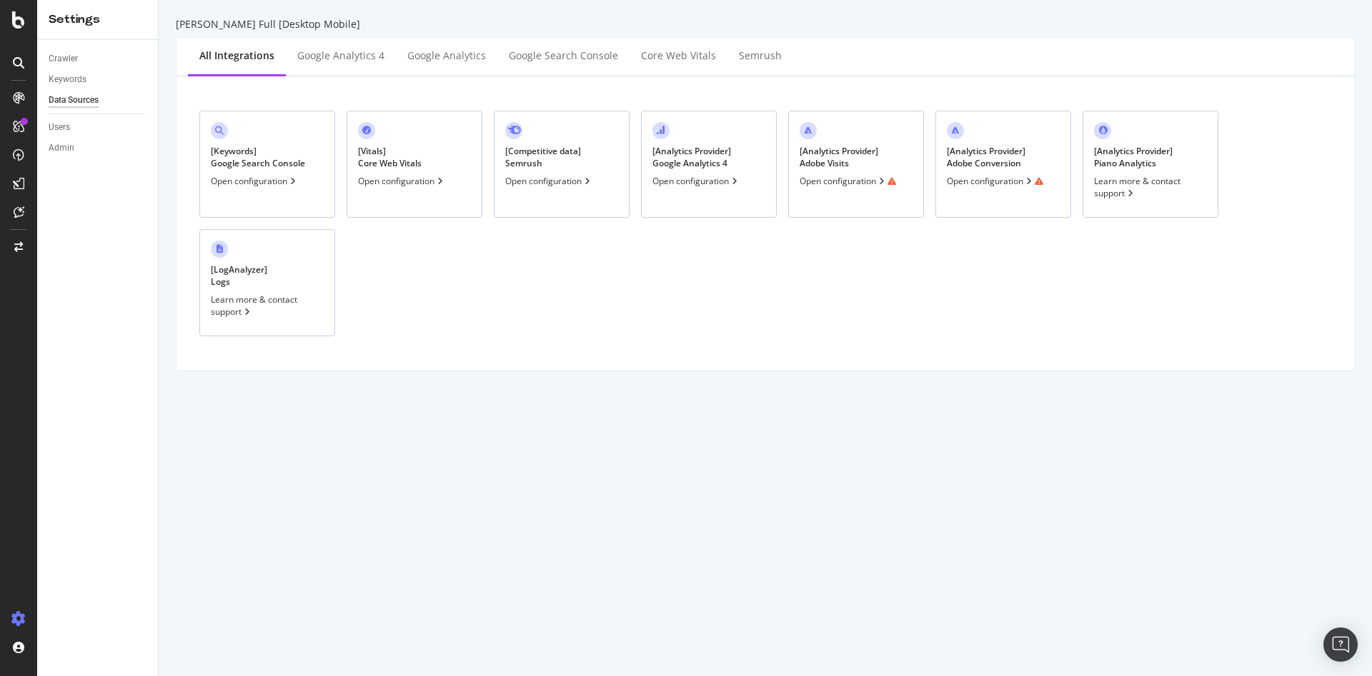
click at [1024, 186] on div "Open configuration" at bounding box center [995, 181] width 96 height 12
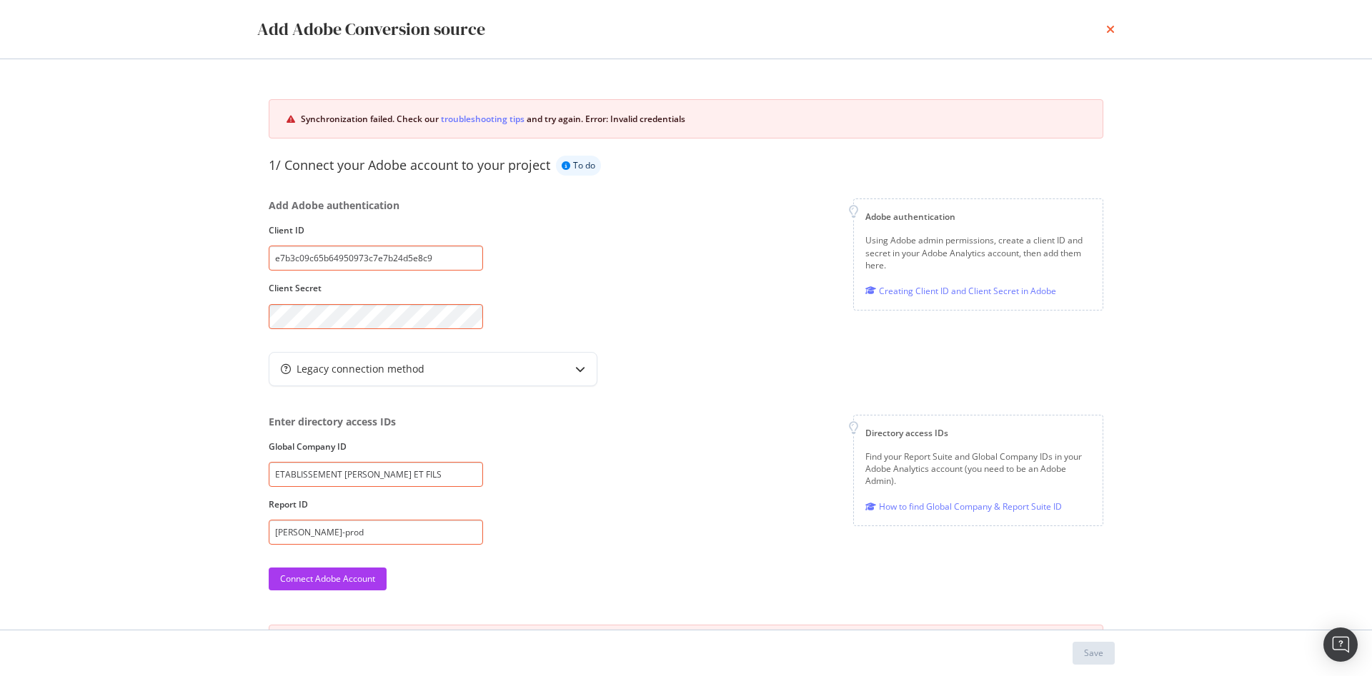
click at [1109, 29] on icon "times" at bounding box center [1110, 29] width 9 height 11
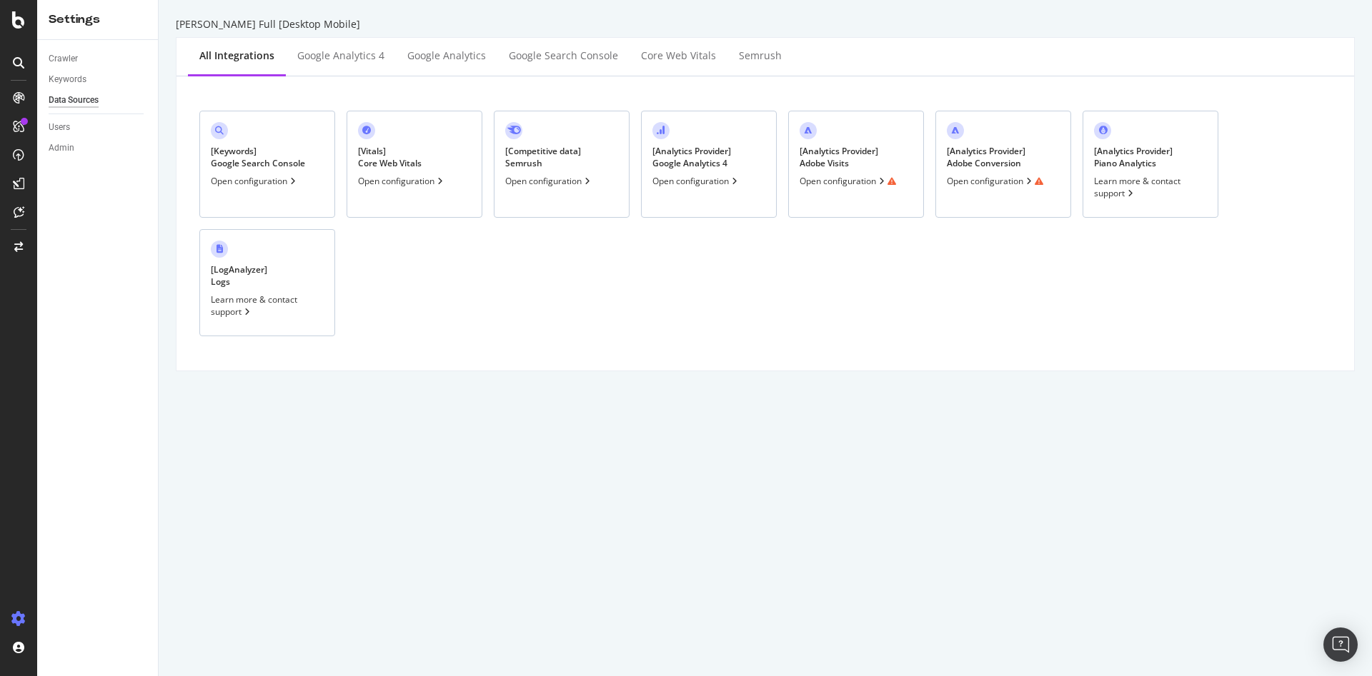
click at [840, 183] on div "Open configuration" at bounding box center [847, 181] width 96 height 12
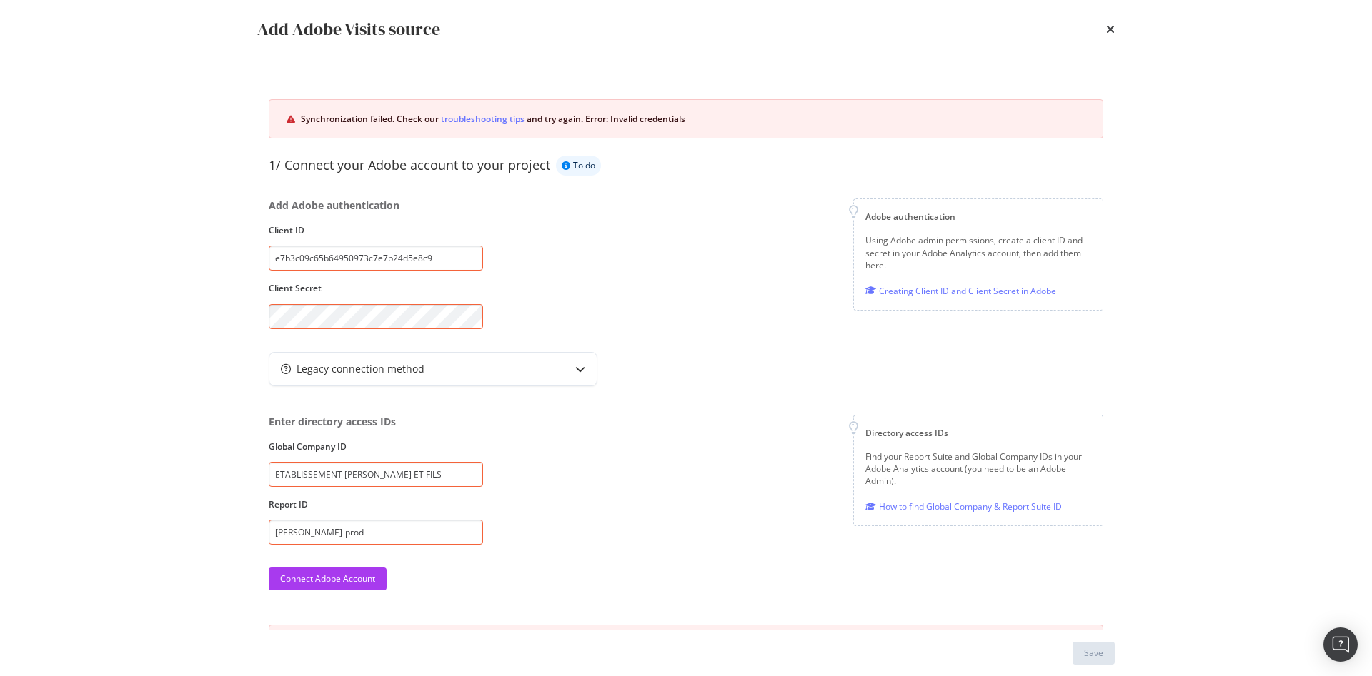
drag, startPoint x: 451, startPoint y: 252, endPoint x: 151, endPoint y: 258, distance: 300.8
click at [151, 258] on div "Add Adobe Visits source Synchronization failed. Check our troubleshooting tips …" at bounding box center [686, 338] width 1372 height 676
click at [564, 264] on div "Add Adobe authentication Client ID e7b3c09c65b64950973c7e7b24d5e8c9 Client Secr…" at bounding box center [686, 264] width 834 height 130
click at [104, 316] on div "Add Adobe Visits source Synchronization failed. Check our troubleshooting tips …" at bounding box center [686, 338] width 1372 height 676
click at [474, 441] on label "Global Company ID" at bounding box center [376, 447] width 214 height 12
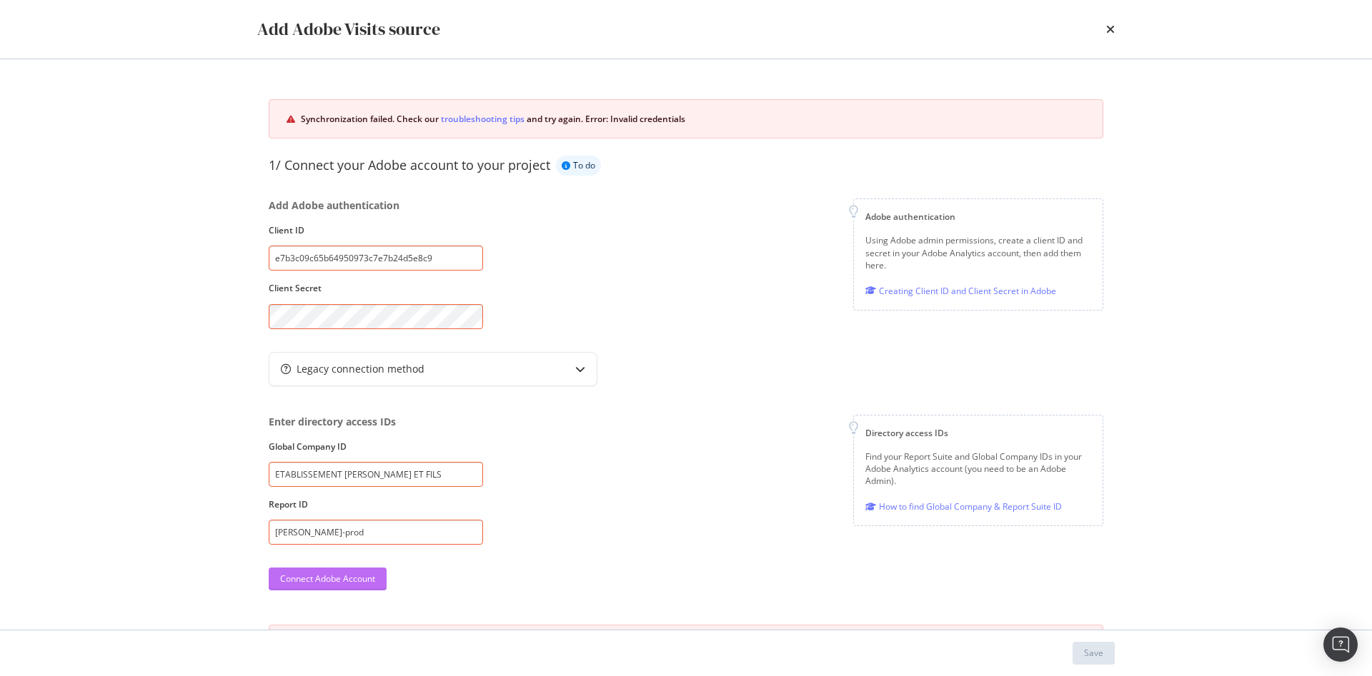
click at [337, 578] on div "Connect Adobe Account" at bounding box center [327, 579] width 95 height 12
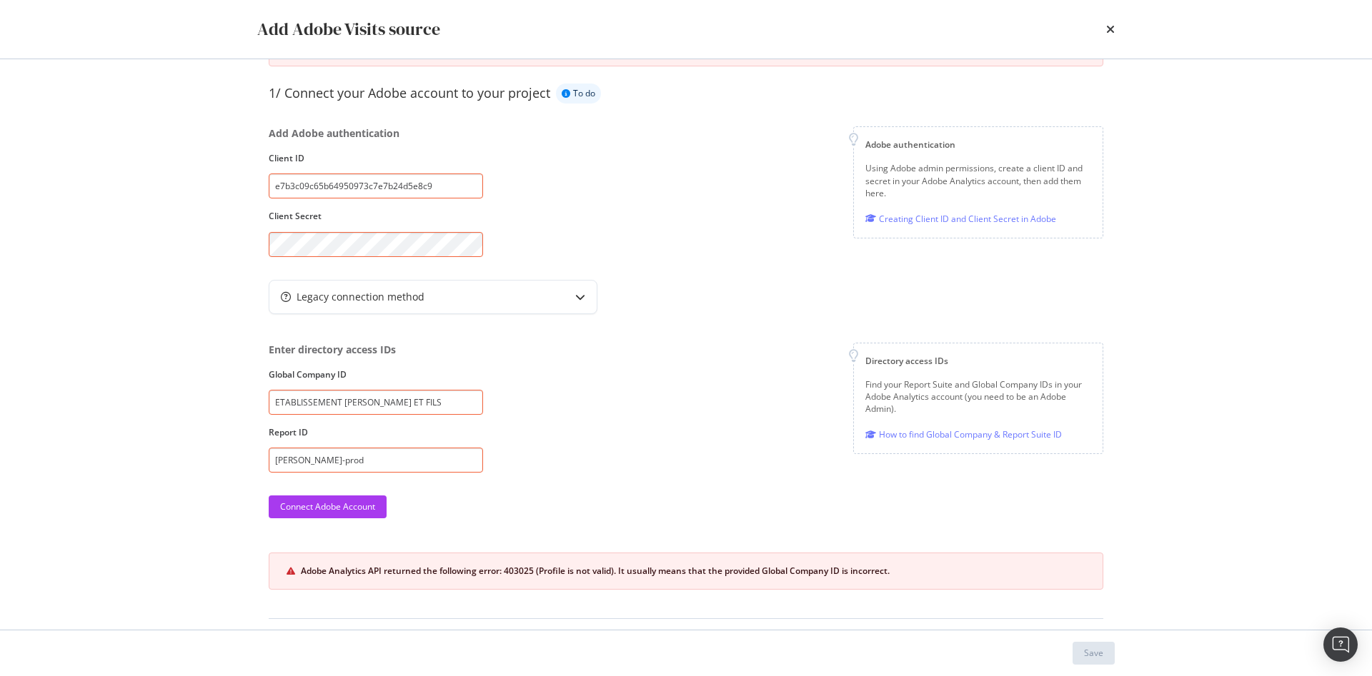
scroll to position [143, 0]
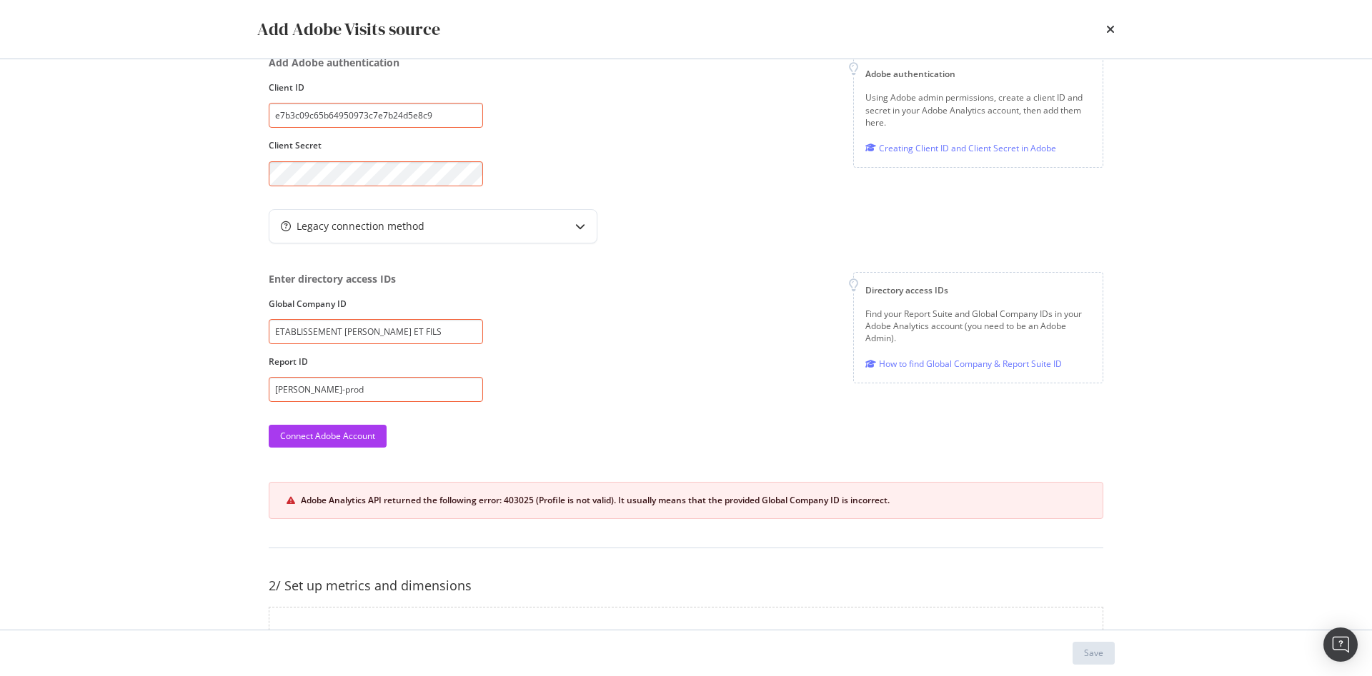
click at [579, 501] on div "Adobe Analytics API returned the following error: 403025 (Profile is not valid)…" at bounding box center [693, 500] width 784 height 13
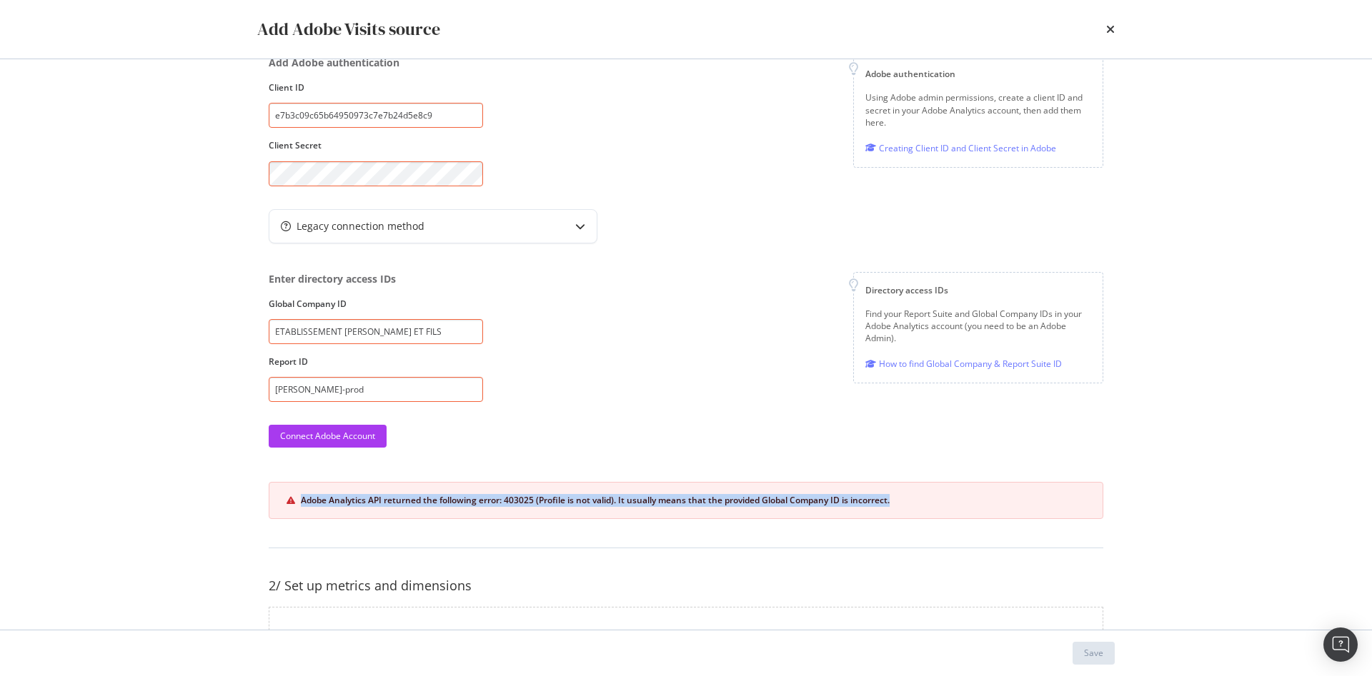
click at [579, 501] on div "Adobe Analytics API returned the following error: 403025 (Profile is not valid)…" at bounding box center [693, 500] width 784 height 13
copy div "Adobe Analytics API returned the following error: 403025 (Profile is not valid)…"
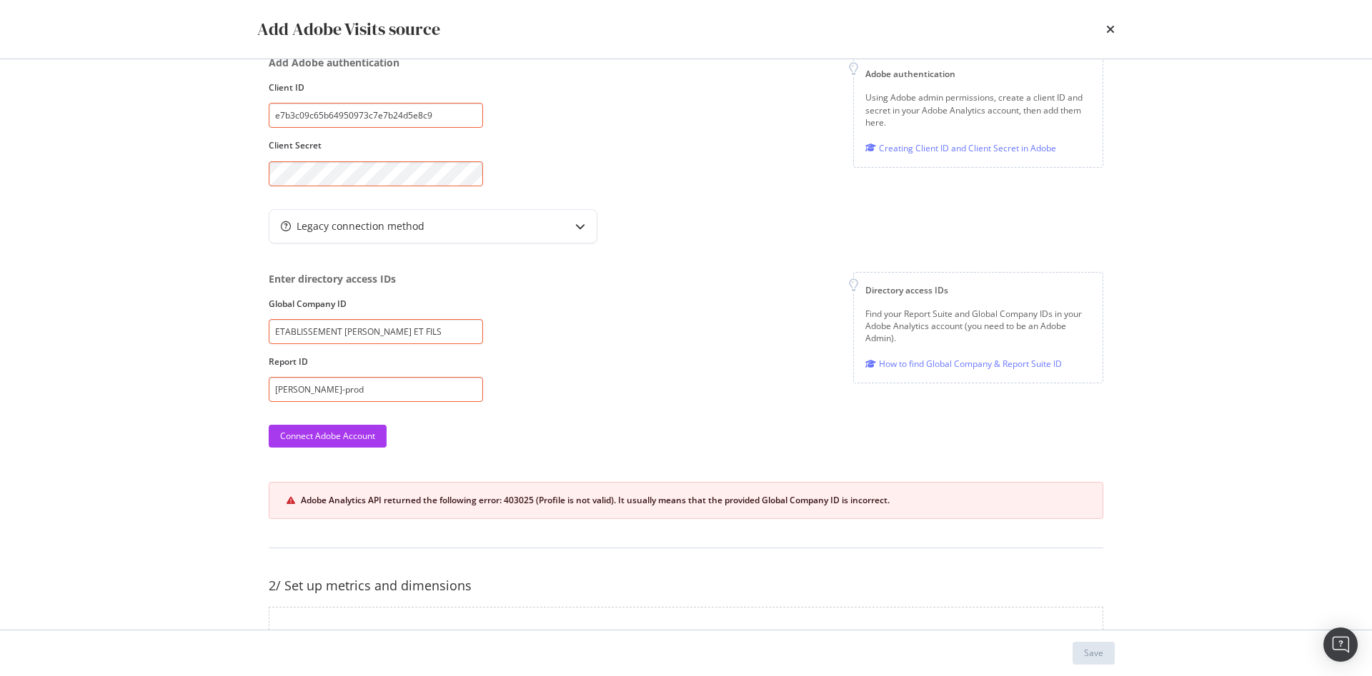
click at [1351, 498] on div "Add Adobe Visits source Synchronization failed. Check our troubleshooting tips …" at bounding box center [686, 338] width 1372 height 676
